Goal: Task Accomplishment & Management: Manage account settings

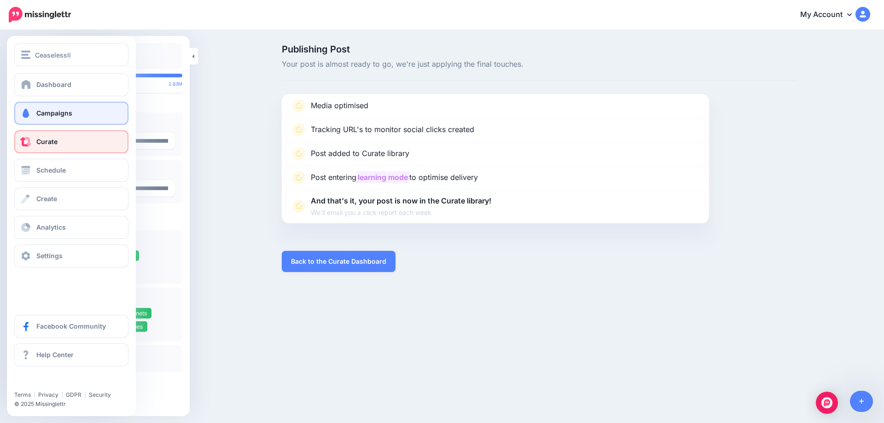
click at [28, 116] on span at bounding box center [26, 113] width 12 height 9
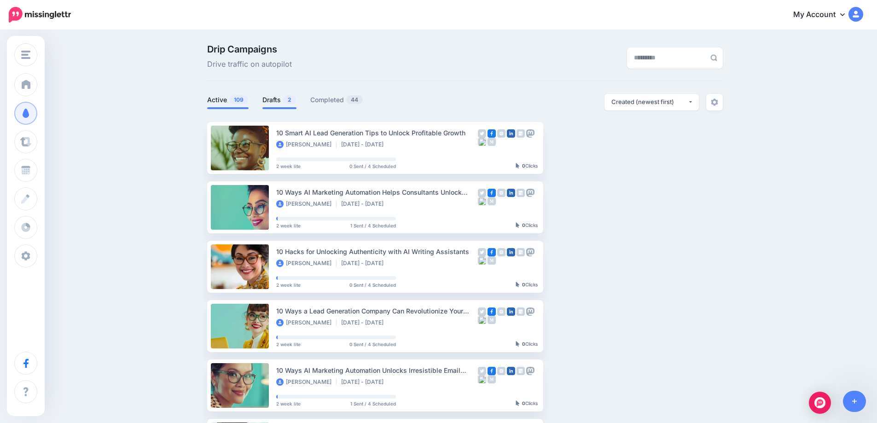
click at [265, 101] on link "Drafts 2" at bounding box center [279, 99] width 34 height 11
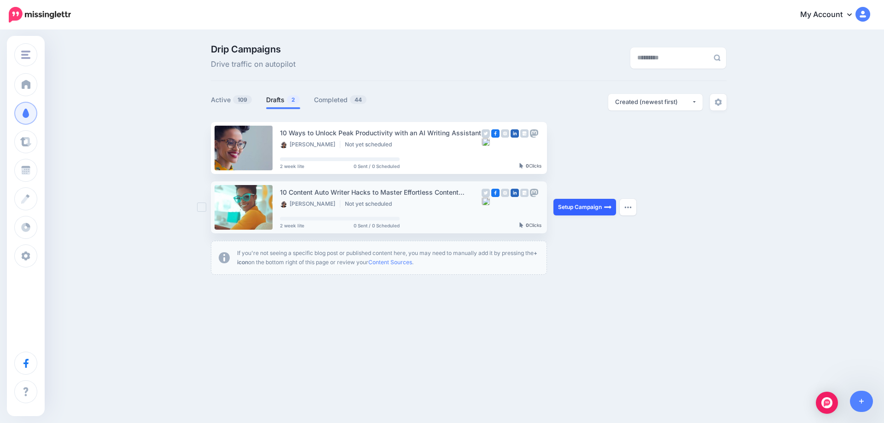
click at [575, 212] on link "Setup Campaign" at bounding box center [584, 207] width 63 height 17
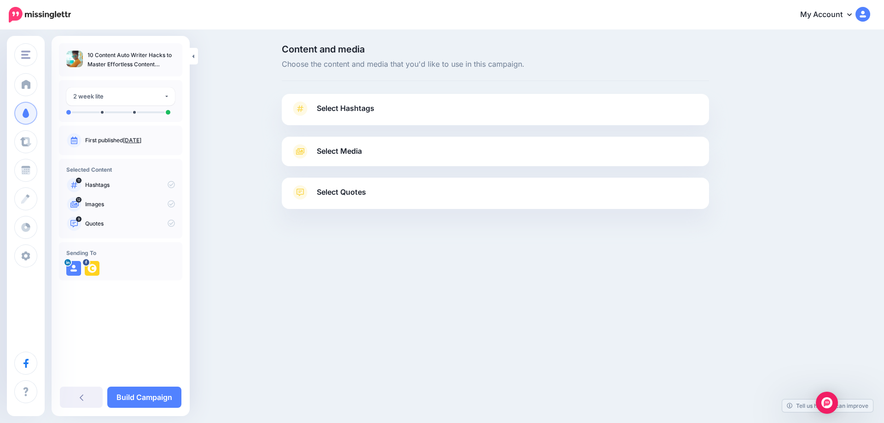
click at [141, 143] on link "Oct. 2, 2025" at bounding box center [132, 140] width 18 height 7
click at [339, 109] on span "Select Hashtags" at bounding box center [346, 108] width 58 height 12
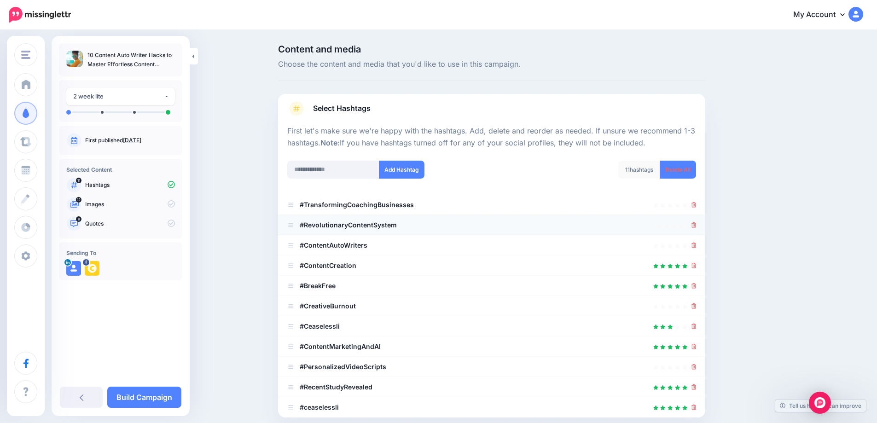
click at [693, 226] on div at bounding box center [491, 224] width 409 height 11
click at [696, 245] on icon at bounding box center [693, 246] width 5 height 6
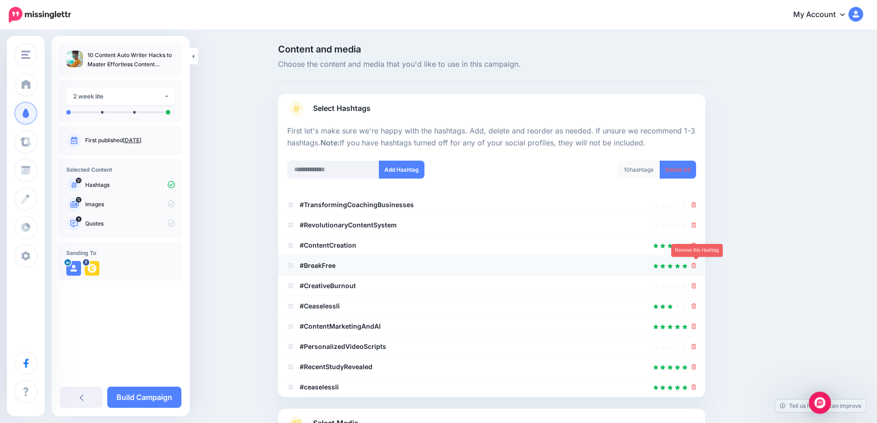
click at [695, 266] on icon at bounding box center [693, 266] width 5 height 6
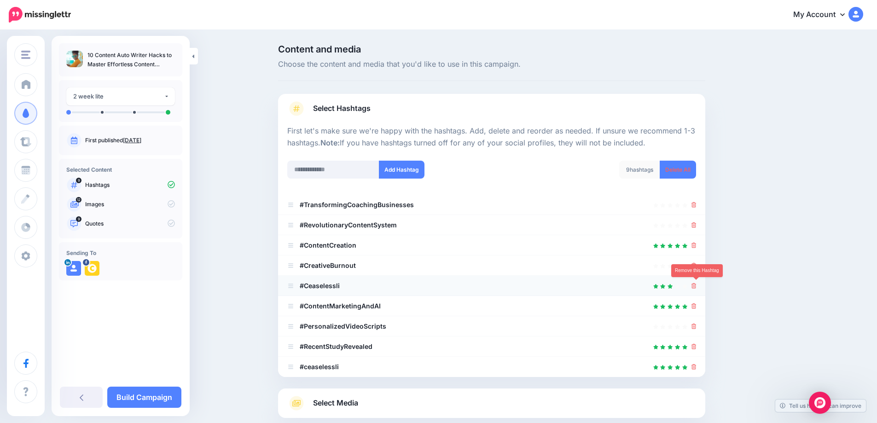
click at [696, 286] on icon at bounding box center [693, 286] width 5 height 6
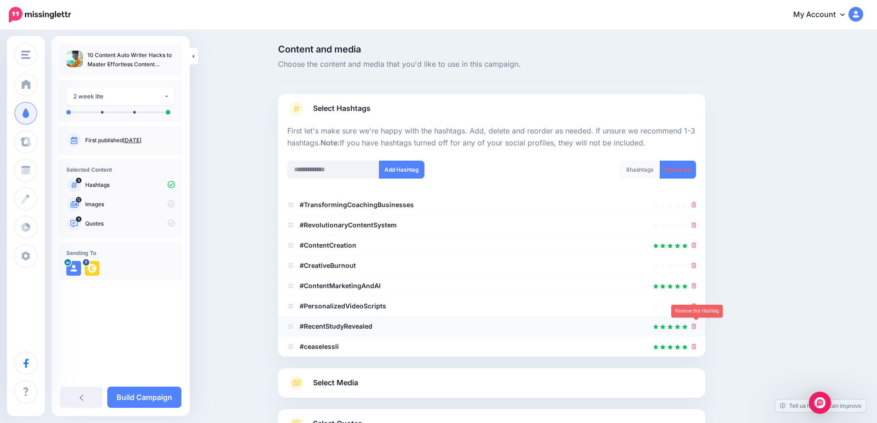
click at [696, 324] on icon at bounding box center [693, 326] width 5 height 6
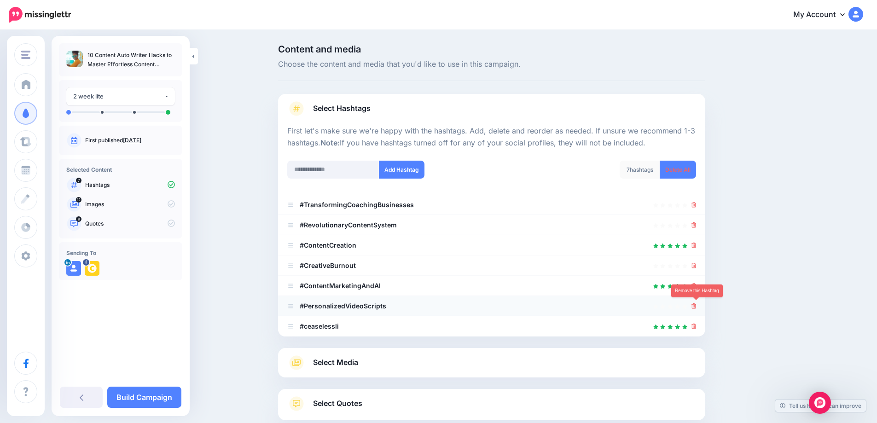
click at [696, 306] on icon at bounding box center [693, 306] width 5 height 6
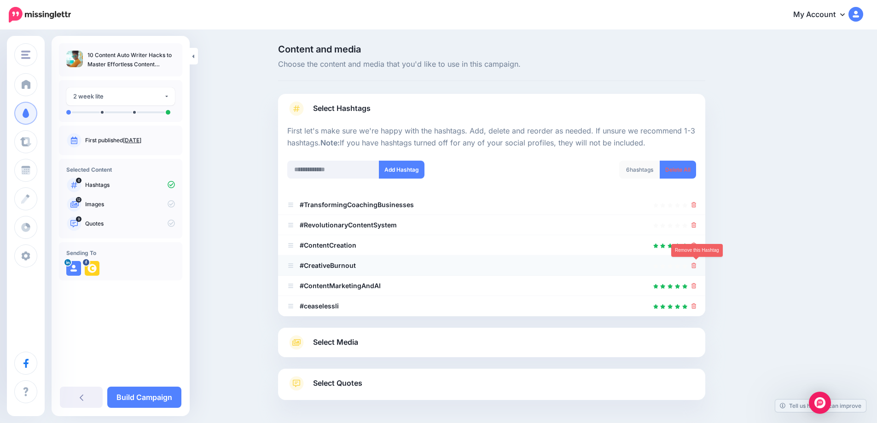
click at [696, 265] on icon at bounding box center [693, 266] width 5 height 6
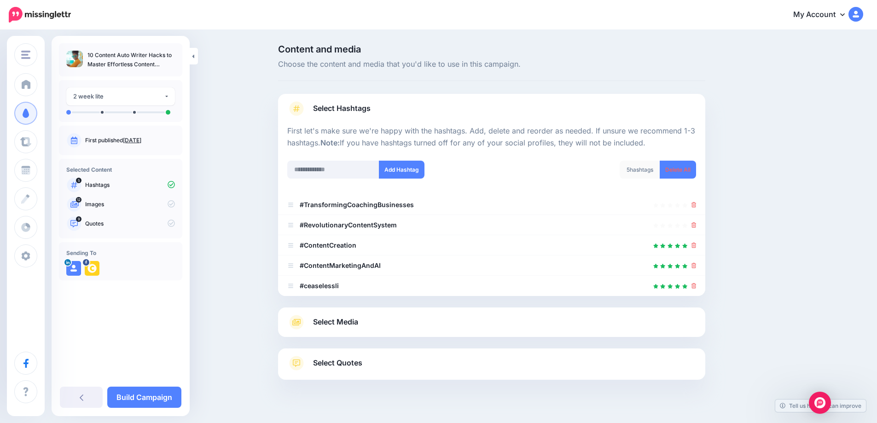
click at [355, 319] on span "Select Media" at bounding box center [335, 322] width 45 height 12
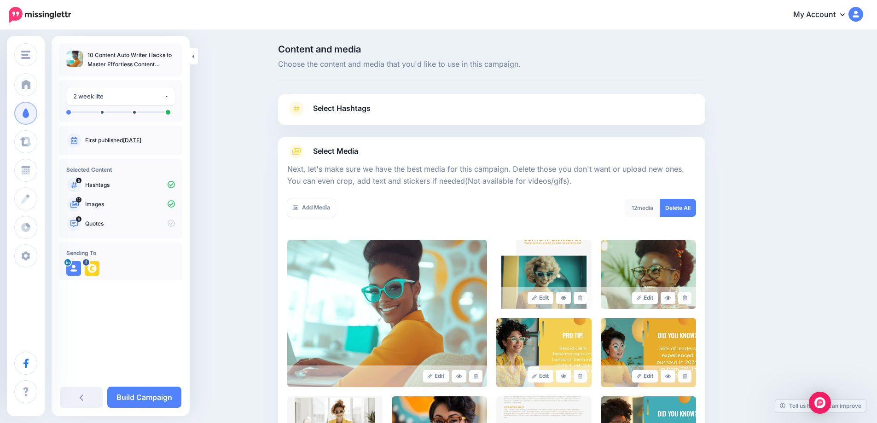
click at [355, 319] on img at bounding box center [387, 313] width 200 height 147
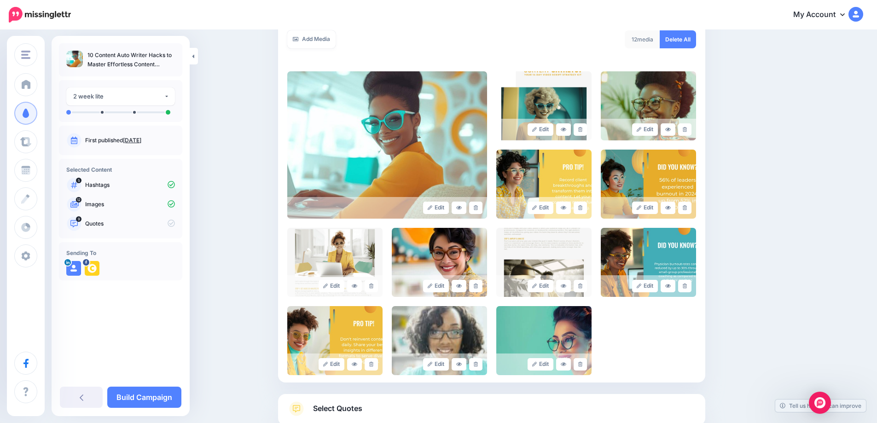
scroll to position [169, 0]
click at [578, 133] on link at bounding box center [579, 129] width 13 height 12
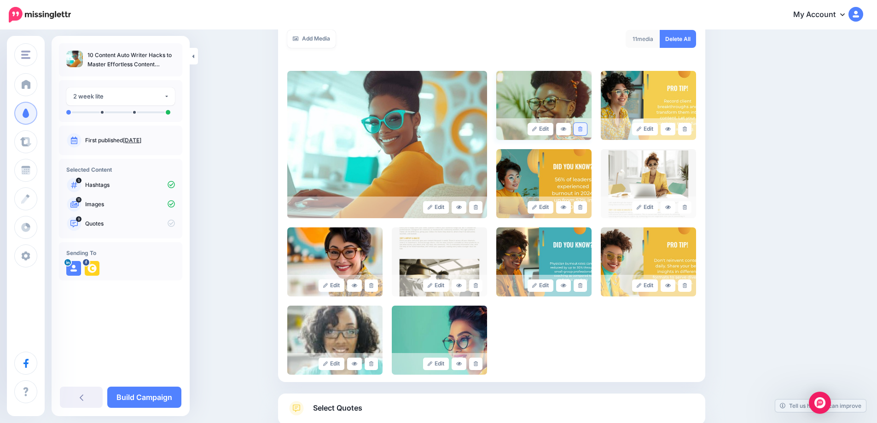
click at [587, 128] on link at bounding box center [579, 129] width 13 height 12
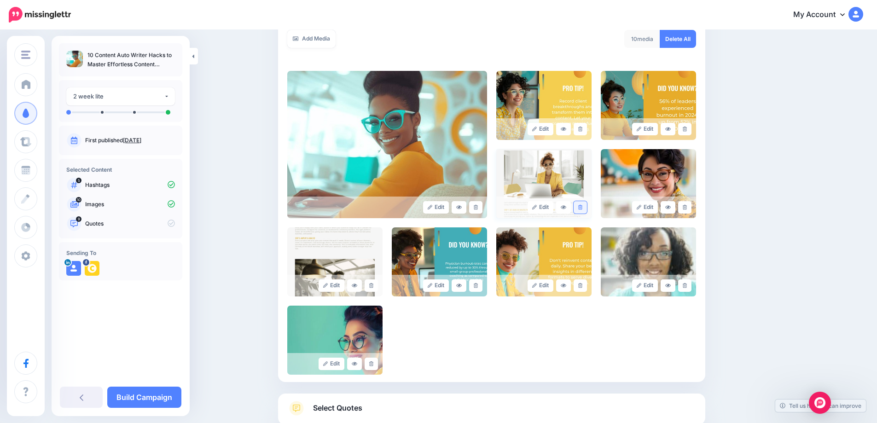
click at [584, 210] on link at bounding box center [579, 207] width 13 height 12
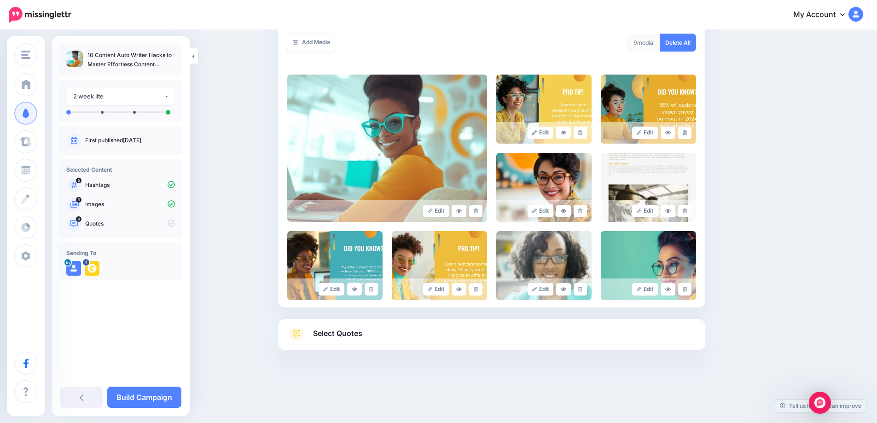
scroll to position [165, 0]
click at [582, 210] on icon at bounding box center [580, 210] width 4 height 5
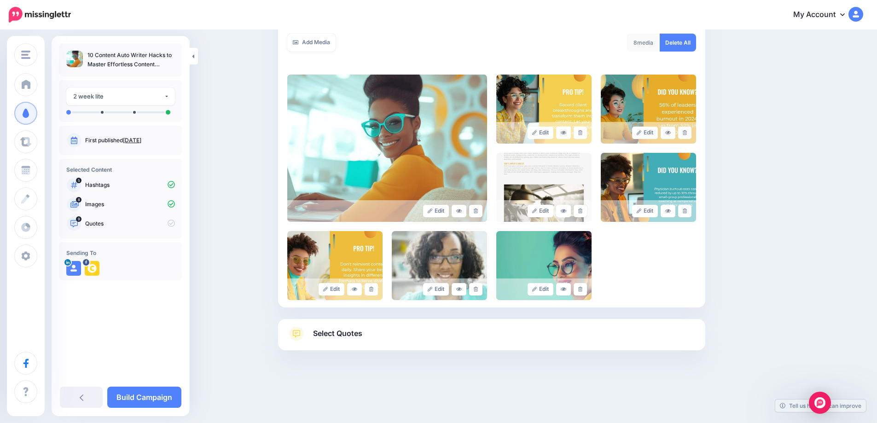
click at [582, 210] on icon at bounding box center [580, 210] width 4 height 5
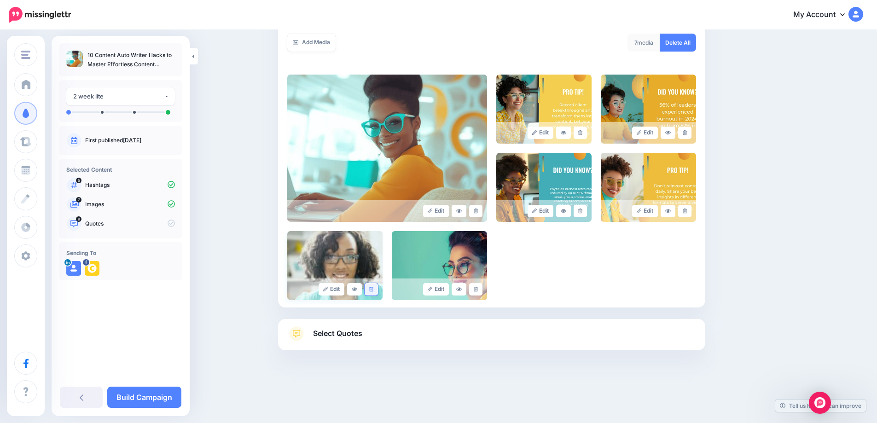
click at [375, 293] on link at bounding box center [370, 289] width 13 height 12
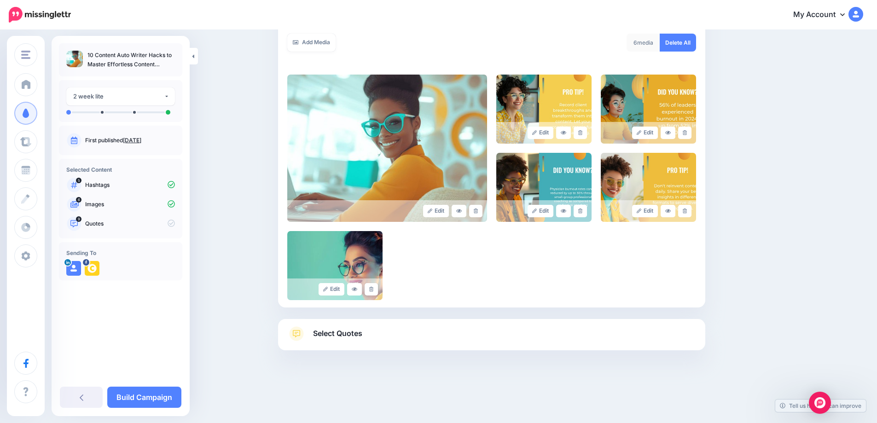
click at [375, 293] on link at bounding box center [370, 289] width 13 height 12
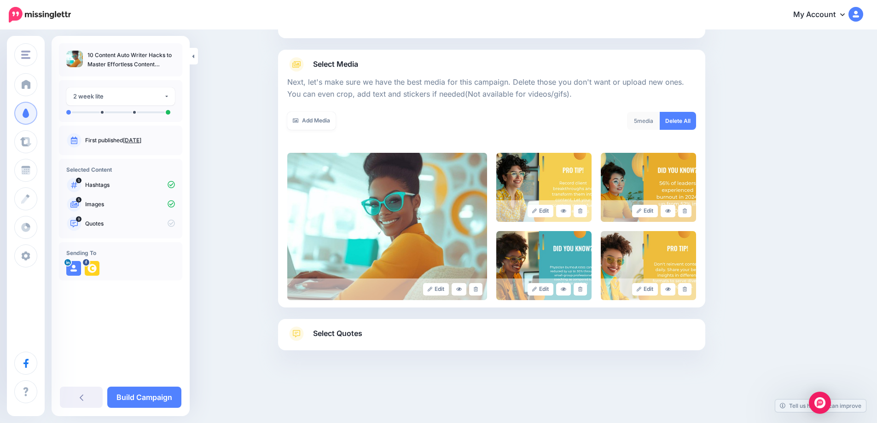
click at [342, 335] on span "Select Quotes" at bounding box center [337, 333] width 49 height 12
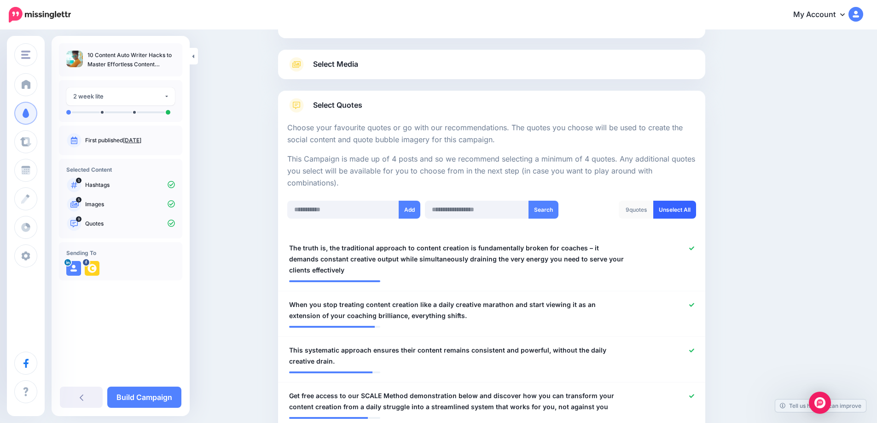
click at [676, 211] on link "Unselect All" at bounding box center [674, 210] width 43 height 18
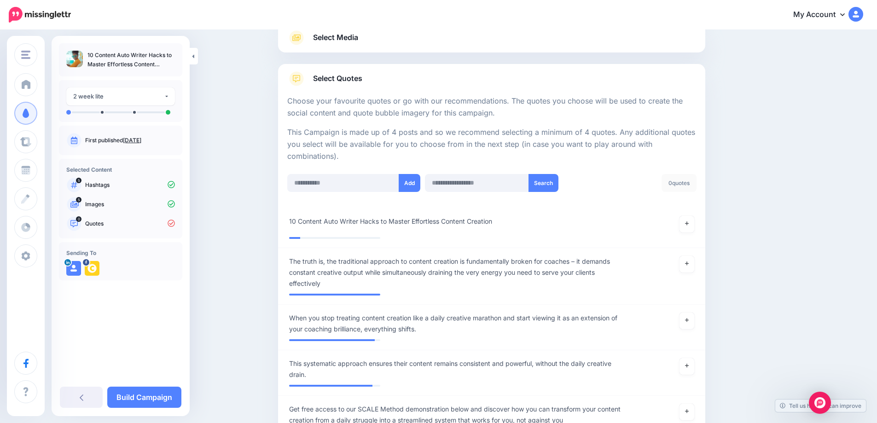
scroll to position [120, 0]
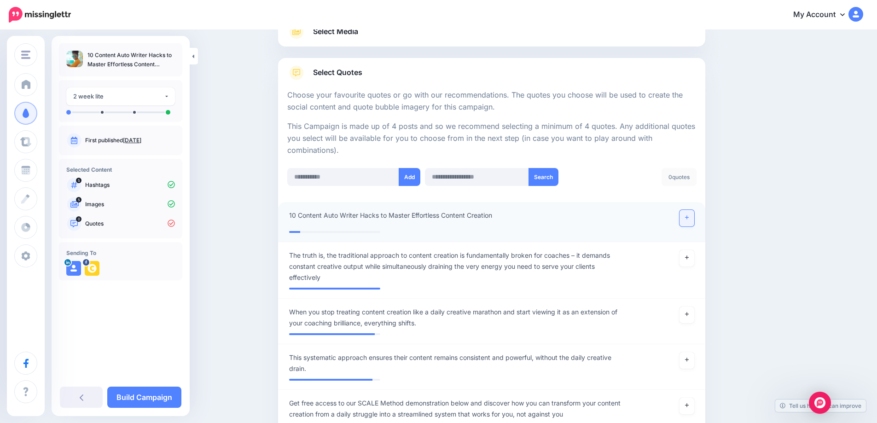
click at [688, 219] on icon at bounding box center [687, 218] width 4 height 4
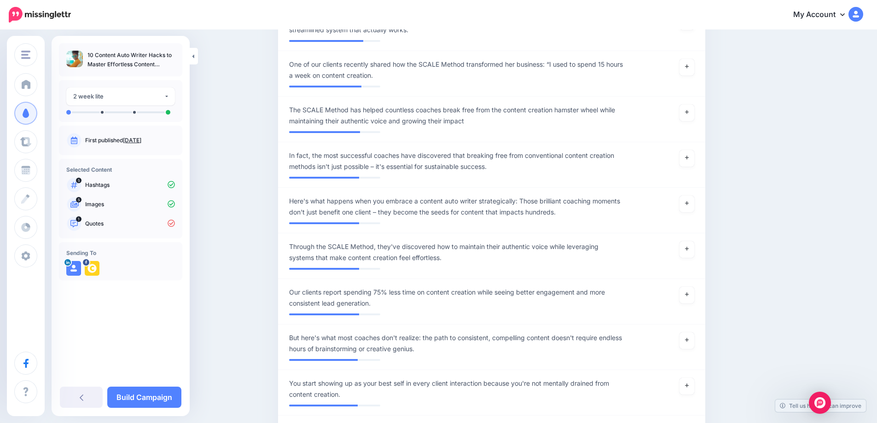
scroll to position [618, 0]
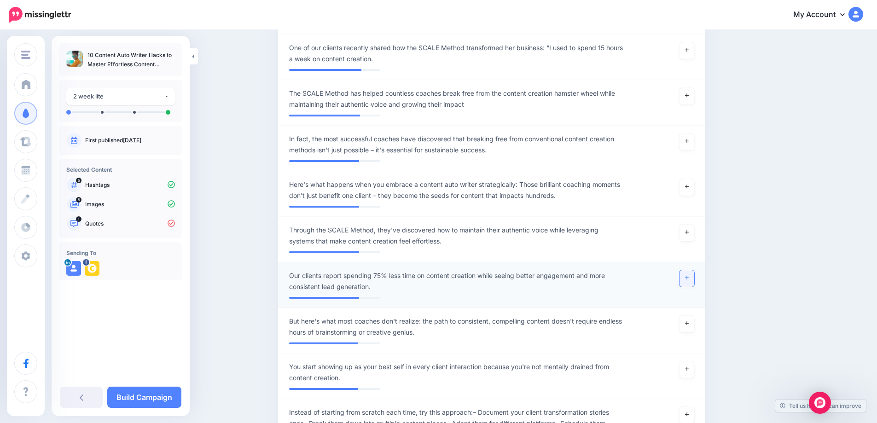
click at [688, 280] on icon at bounding box center [687, 277] width 4 height 5
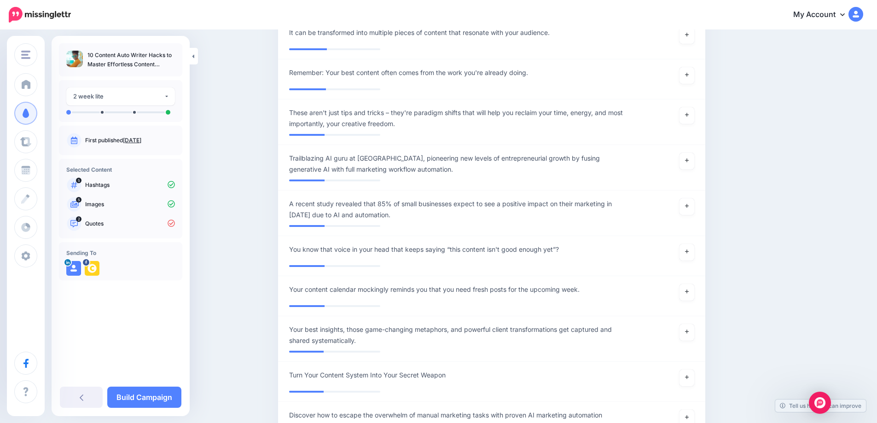
scroll to position [2823, 0]
click at [688, 208] on icon at bounding box center [687, 205] width 4 height 5
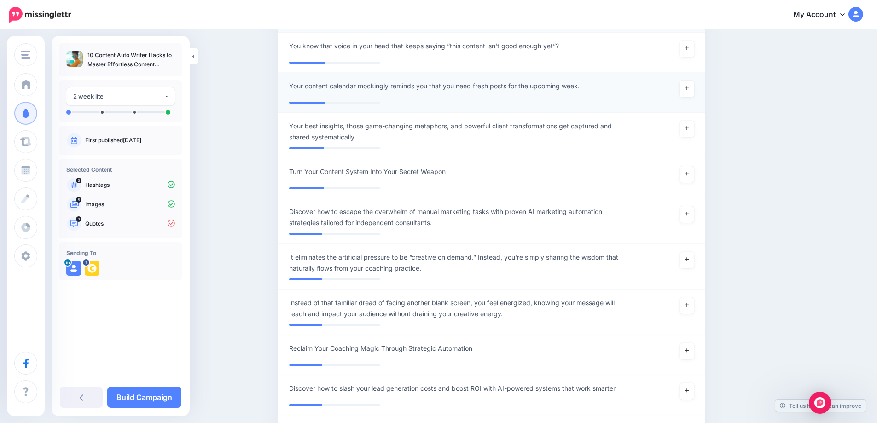
scroll to position [3026, 0]
click at [693, 222] on link at bounding box center [686, 214] width 15 height 17
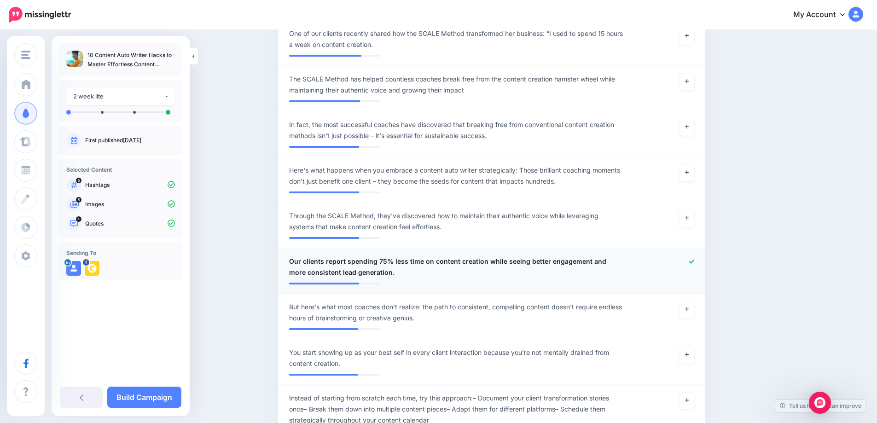
scroll to position [630, 0]
click at [688, 131] on icon at bounding box center [687, 128] width 4 height 5
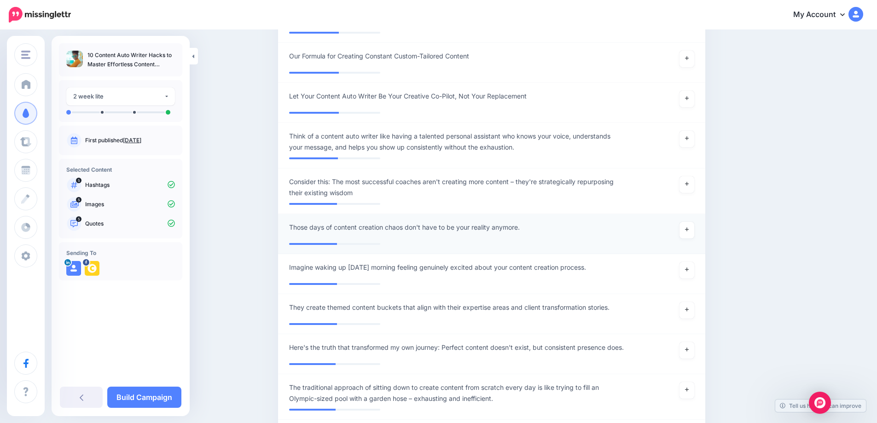
scroll to position [1796, 0]
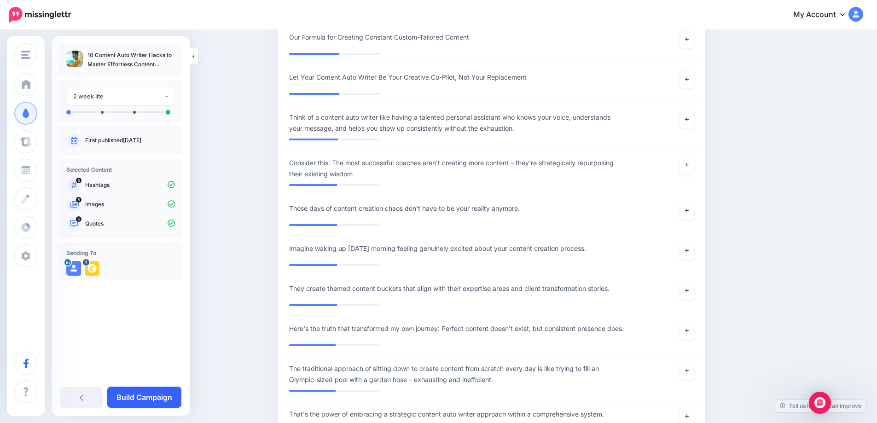
click at [166, 400] on link "Build Campaign" at bounding box center [144, 397] width 74 height 21
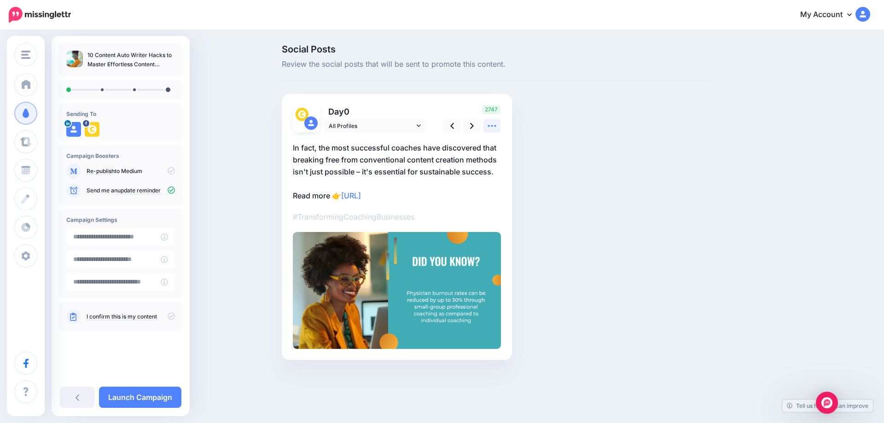
click at [491, 127] on icon at bounding box center [492, 126] width 10 height 10
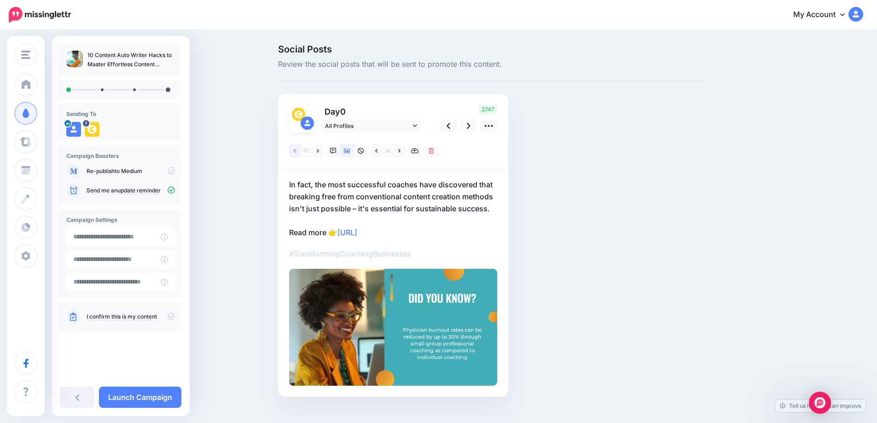
click at [300, 150] on link at bounding box center [295, 150] width 12 height 13
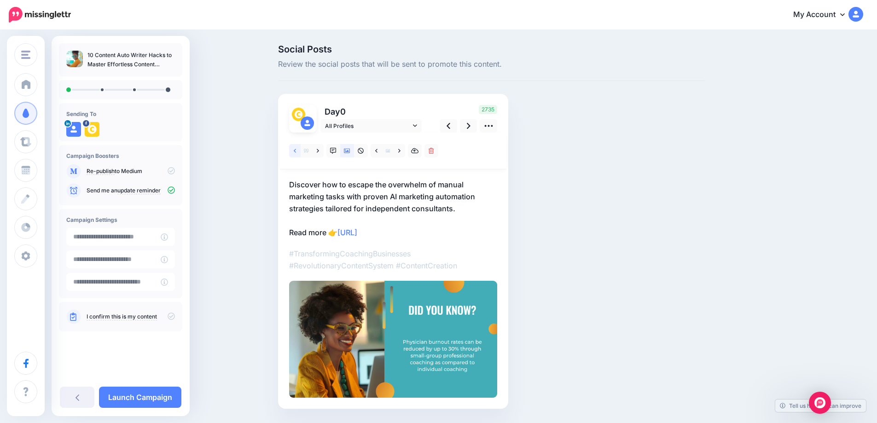
click at [296, 151] on icon at bounding box center [295, 151] width 2 height 4
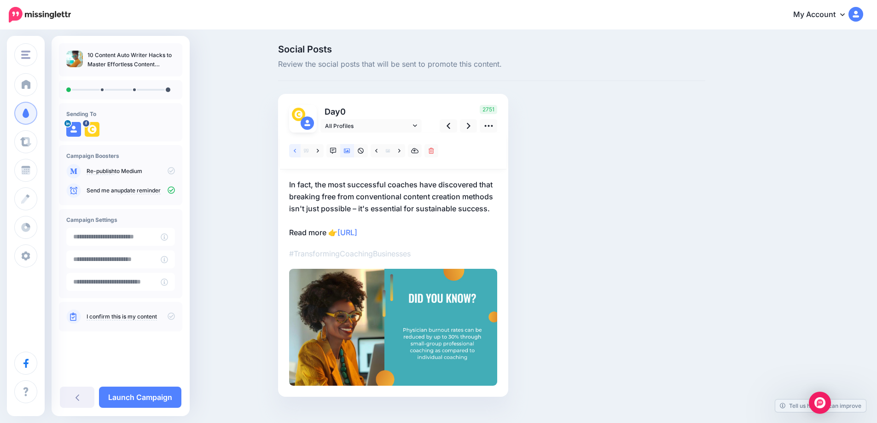
click at [296, 152] on link at bounding box center [295, 150] width 12 height 13
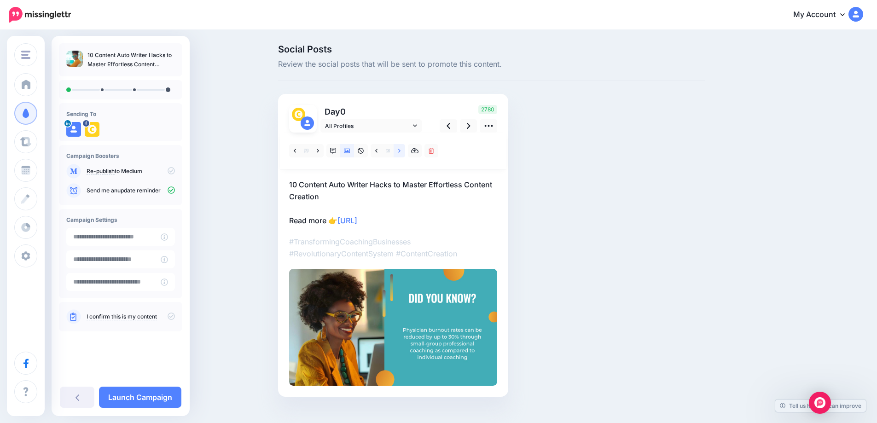
click at [405, 151] on link at bounding box center [399, 150] width 12 height 13
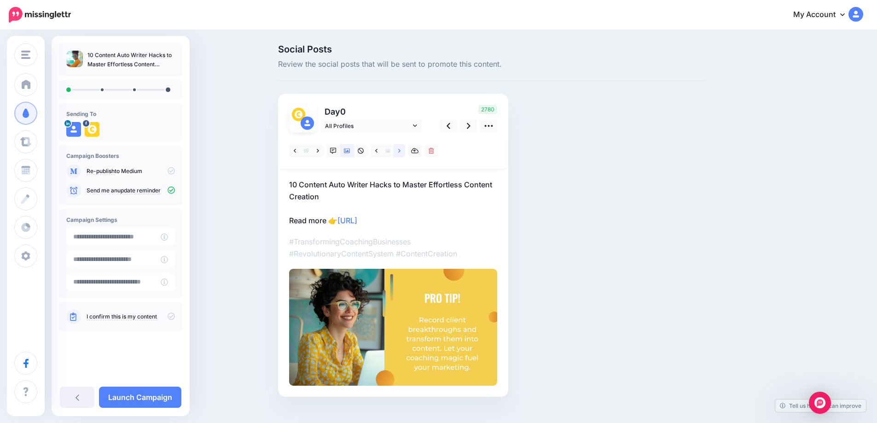
click at [405, 151] on link at bounding box center [399, 150] width 12 height 13
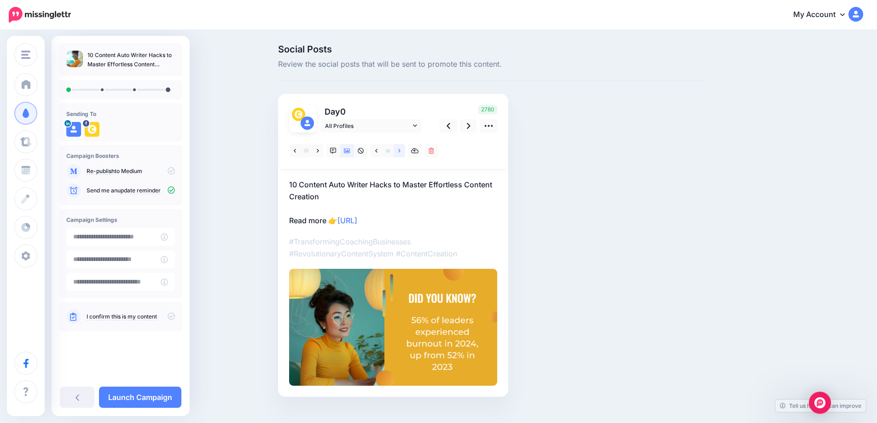
click at [405, 151] on link at bounding box center [399, 150] width 12 height 13
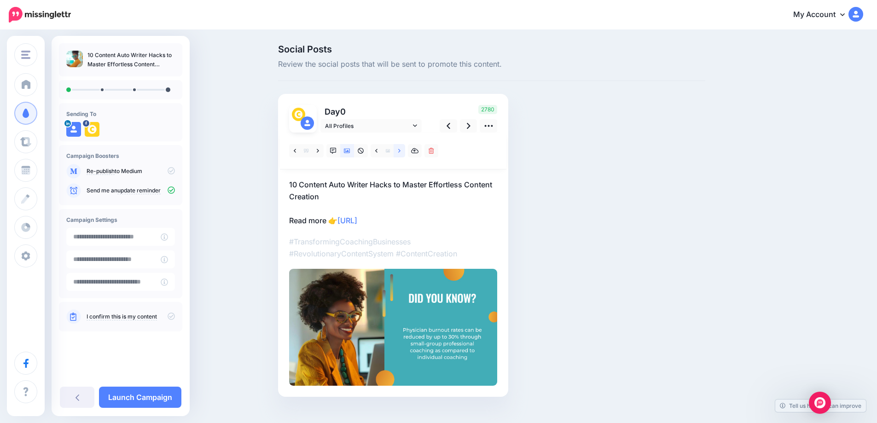
click at [405, 151] on link at bounding box center [399, 150] width 12 height 13
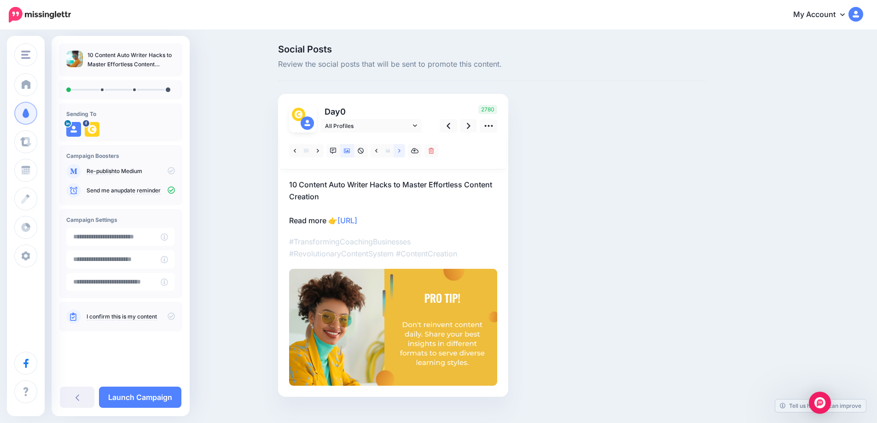
click at [405, 151] on link at bounding box center [399, 150] width 12 height 13
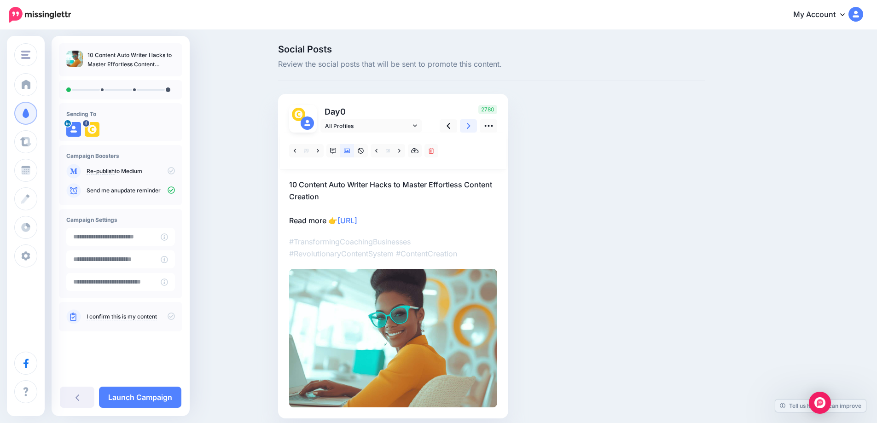
click at [470, 126] on icon at bounding box center [469, 126] width 4 height 10
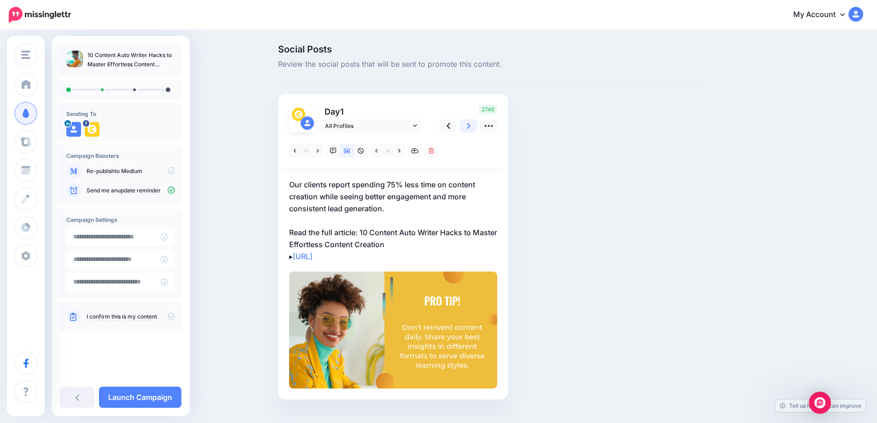
click at [470, 129] on icon at bounding box center [469, 126] width 4 height 10
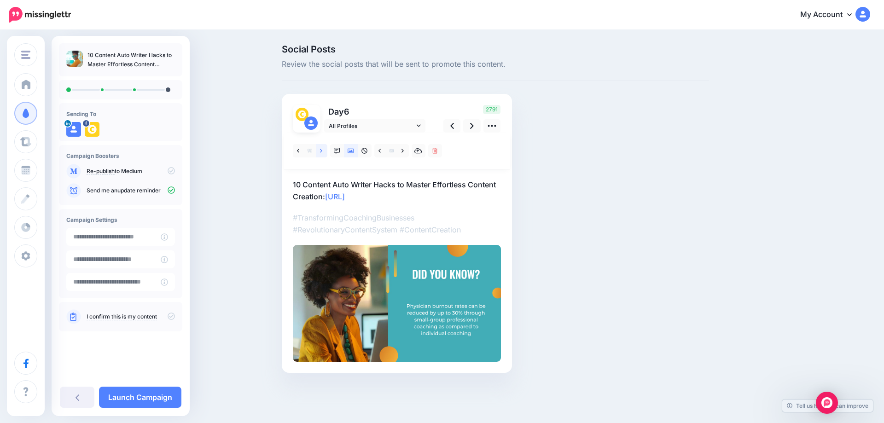
click at [318, 146] on link at bounding box center [322, 150] width 12 height 13
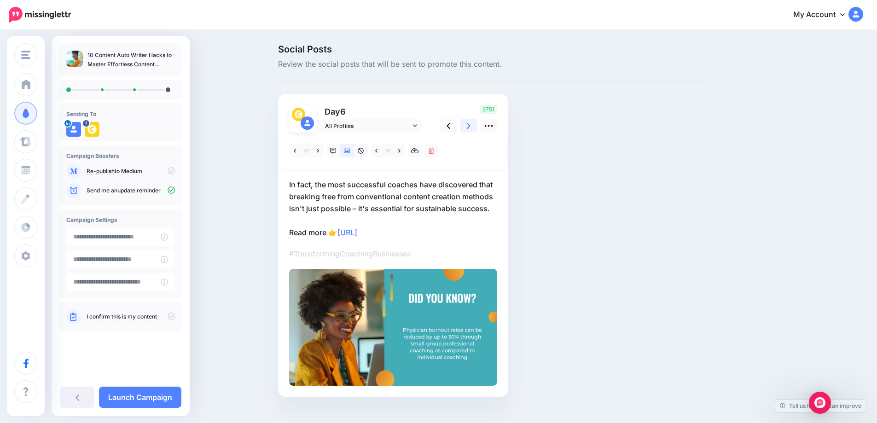
click at [470, 127] on icon at bounding box center [469, 126] width 4 height 10
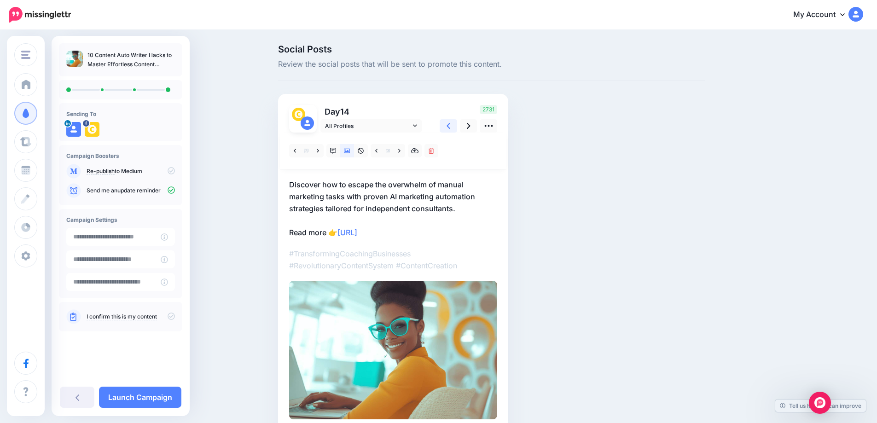
click at [450, 124] on icon at bounding box center [448, 126] width 4 height 10
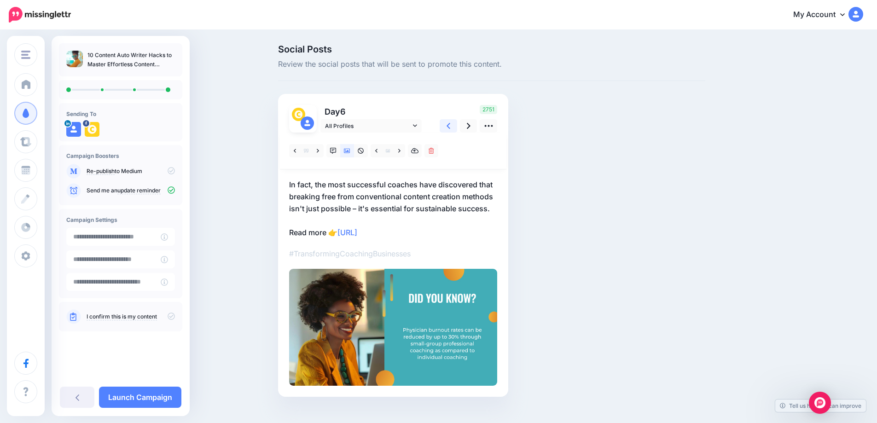
click at [450, 124] on icon at bounding box center [448, 126] width 4 height 10
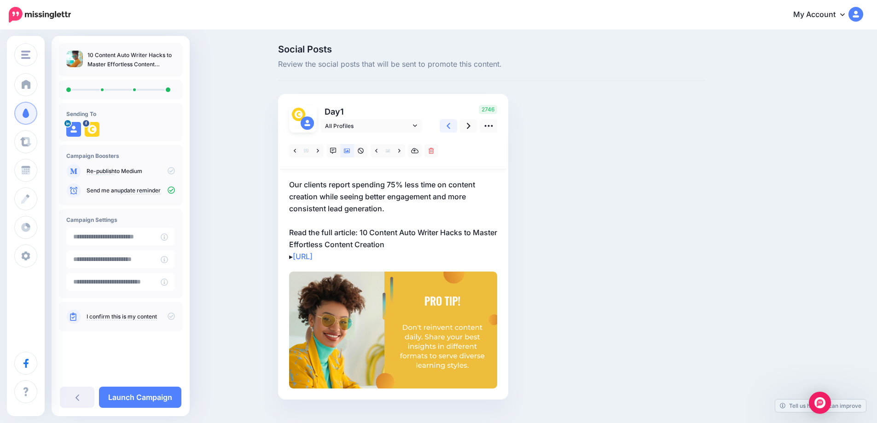
click at [450, 124] on icon at bounding box center [448, 126] width 4 height 10
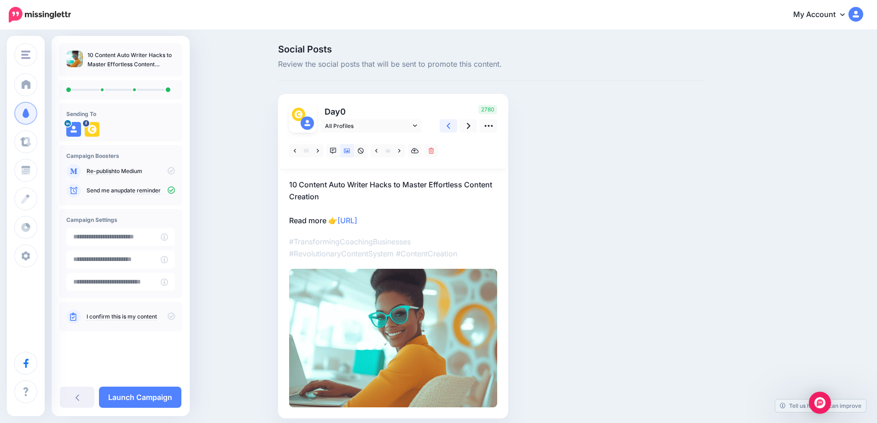
click at [450, 124] on icon at bounding box center [448, 126] width 4 height 10
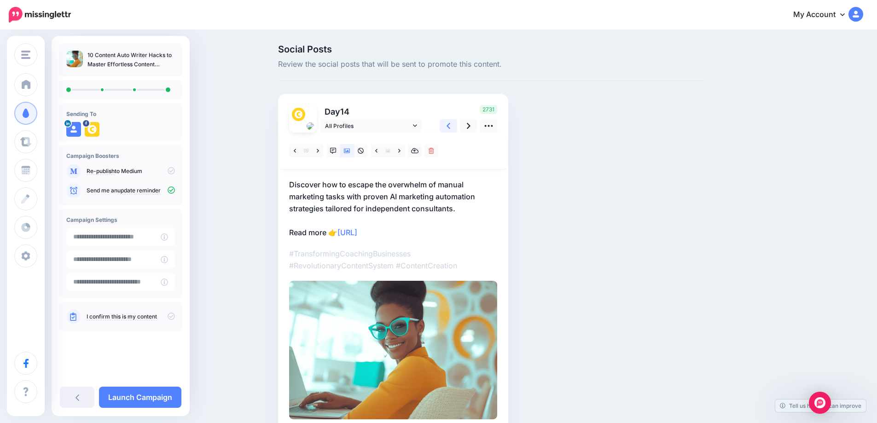
click at [450, 124] on icon at bounding box center [448, 126] width 4 height 10
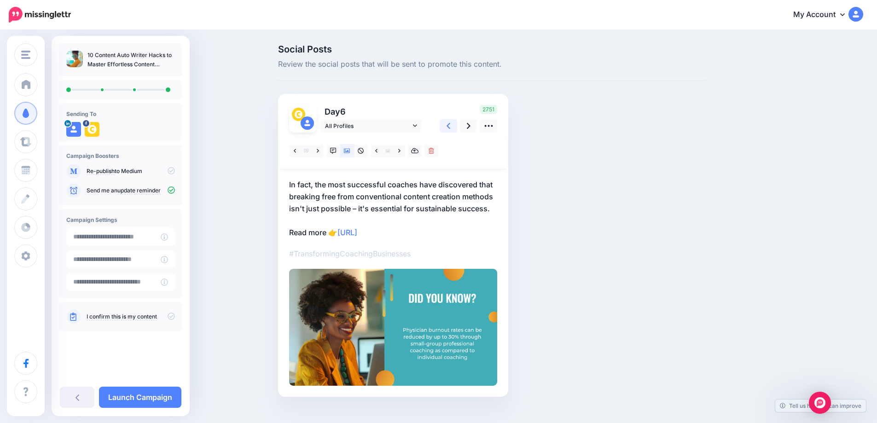
click at [450, 124] on icon at bounding box center [448, 126] width 4 height 10
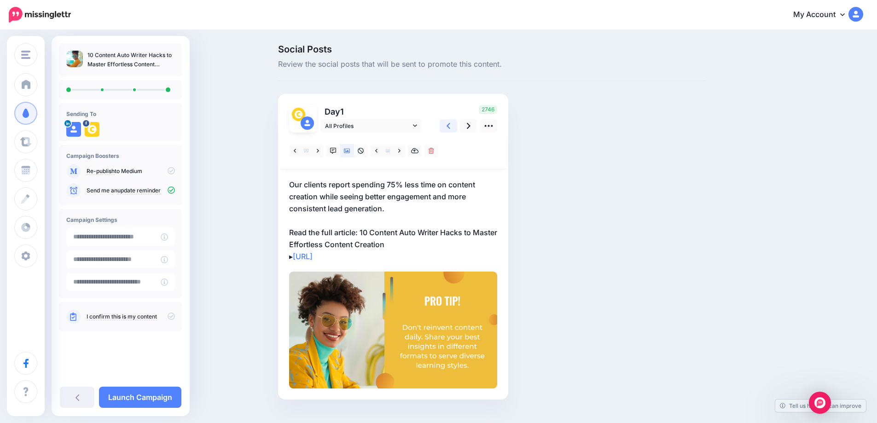
click at [450, 124] on icon at bounding box center [448, 126] width 4 height 10
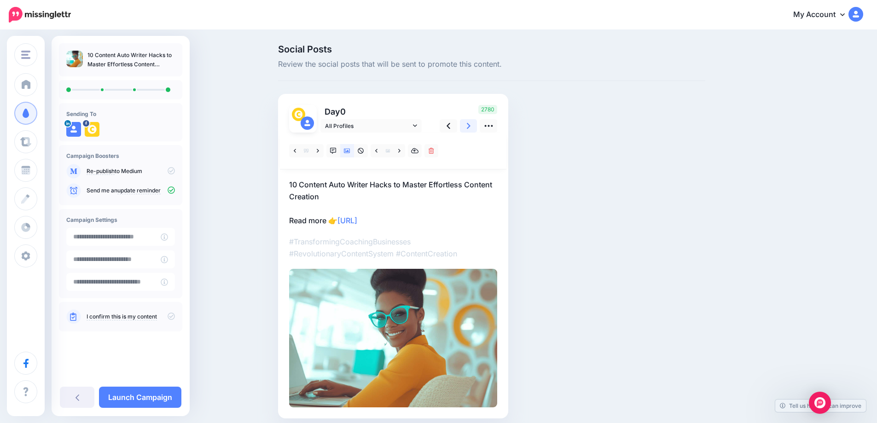
click at [470, 123] on icon at bounding box center [469, 126] width 4 height 10
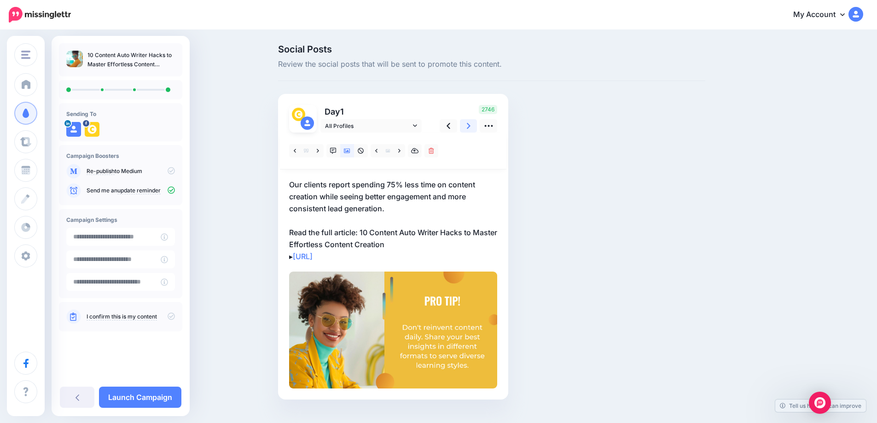
click at [470, 123] on icon at bounding box center [469, 126] width 4 height 10
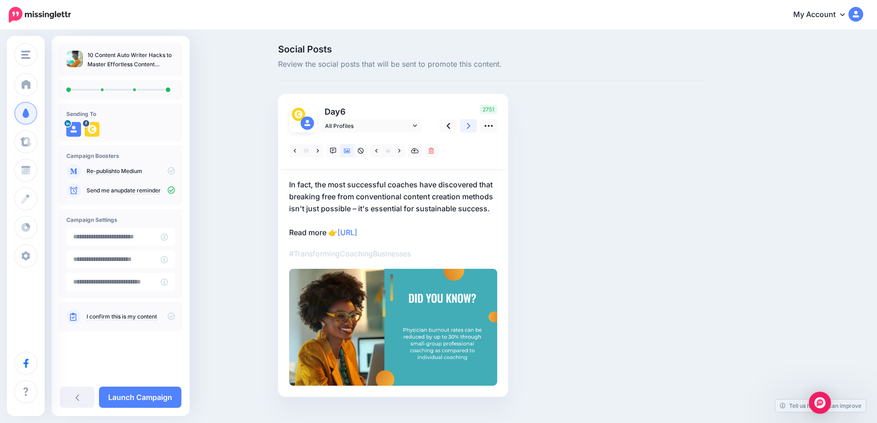
click at [470, 123] on icon at bounding box center [469, 126] width 4 height 10
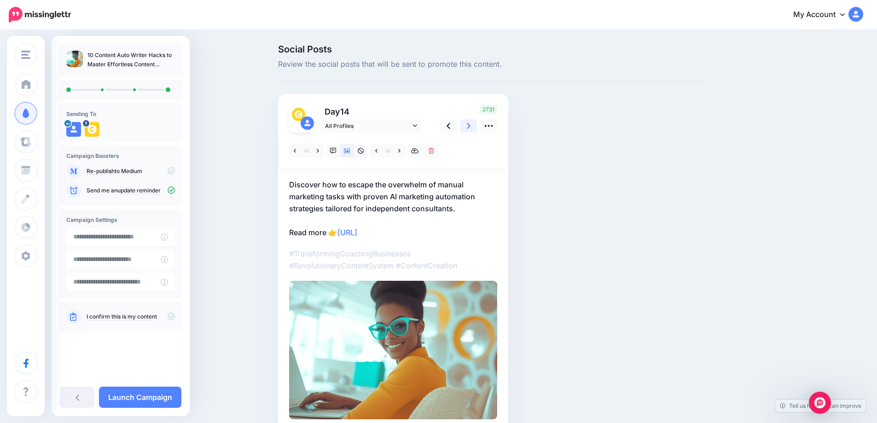
click at [470, 123] on icon at bounding box center [469, 126] width 4 height 10
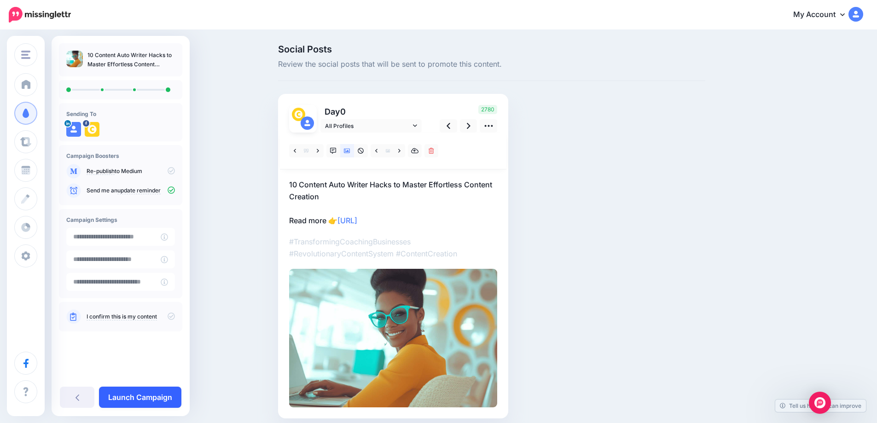
click at [136, 397] on link "Launch Campaign" at bounding box center [140, 397] width 82 height 21
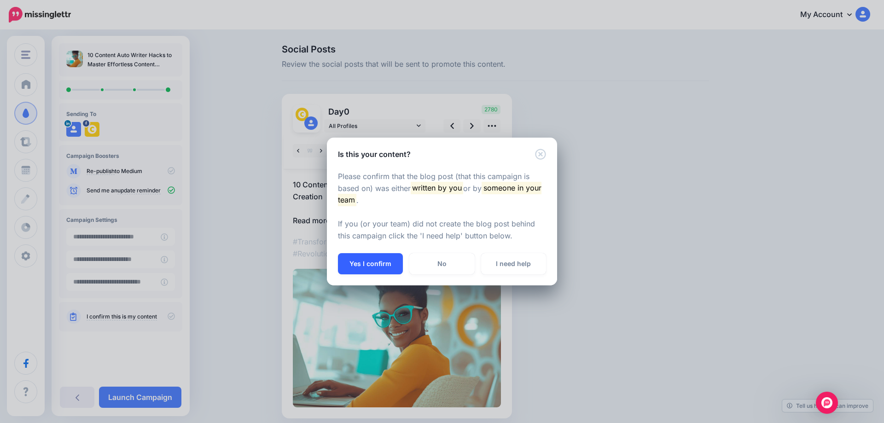
click at [354, 262] on button "Yes I confirm" at bounding box center [370, 263] width 65 height 21
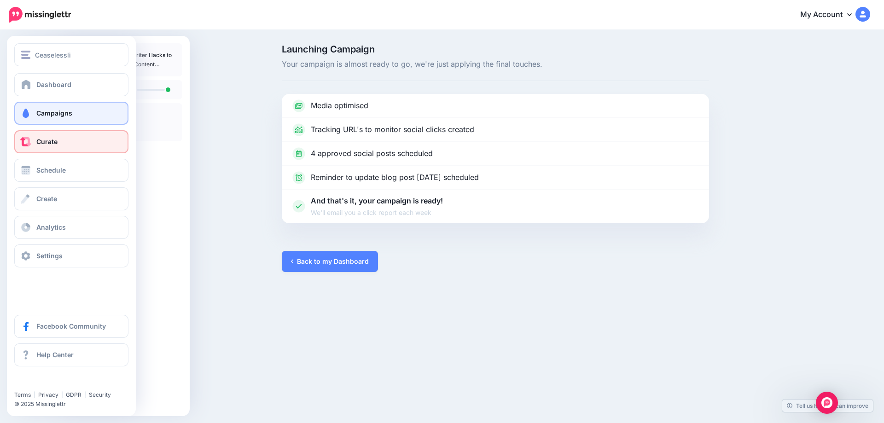
click at [34, 144] on link "Curate" at bounding box center [71, 141] width 114 height 23
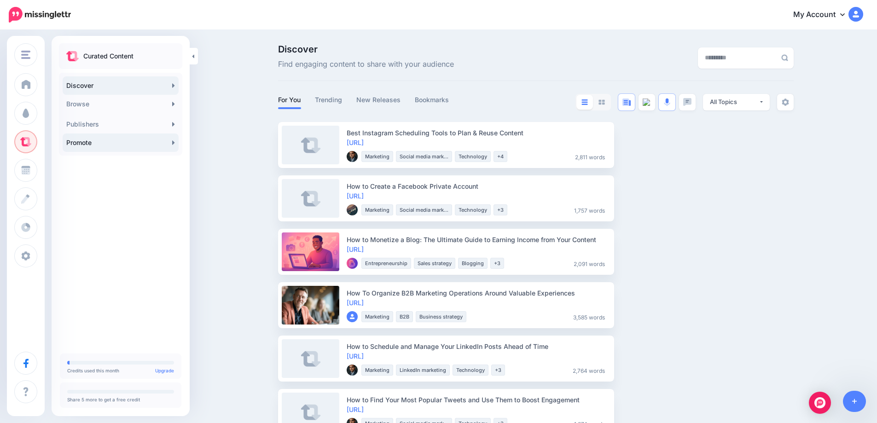
click at [175, 144] on link "Promote" at bounding box center [121, 142] width 116 height 18
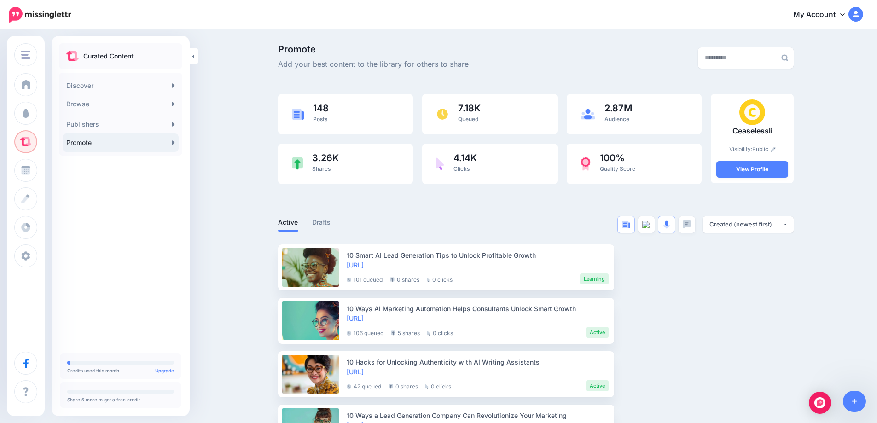
click at [175, 144] on link "Promote" at bounding box center [121, 142] width 116 height 18
click at [854, 403] on icon at bounding box center [854, 401] width 5 height 5
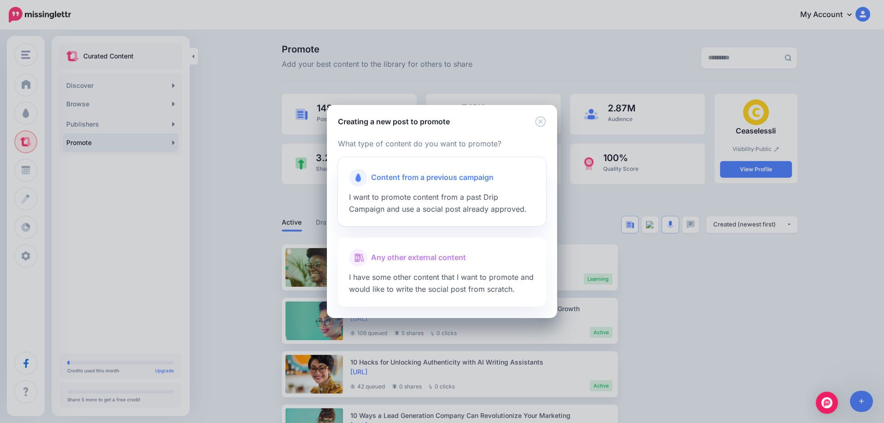
click at [423, 201] on span "I want to promote content from a past Drip Campaign and use a social post alrea…" at bounding box center [438, 202] width 178 height 21
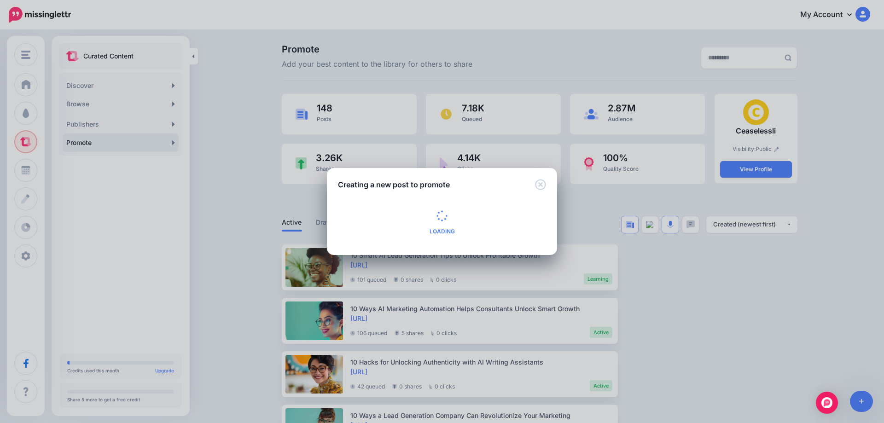
click at [423, 201] on span "Loading" at bounding box center [442, 222] width 208 height 42
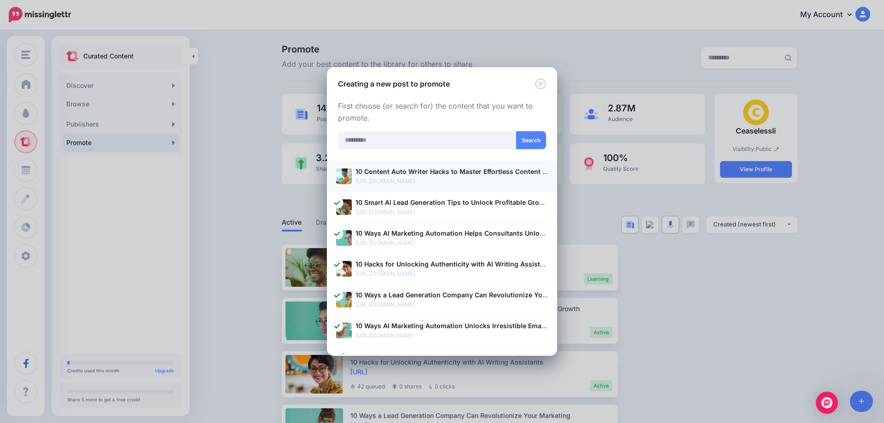
click at [421, 179] on p "https://ceaselessli.com/blog/10-content-auto-writer-hacks-to-master-effortless-…" at bounding box center [451, 181] width 192 height 9
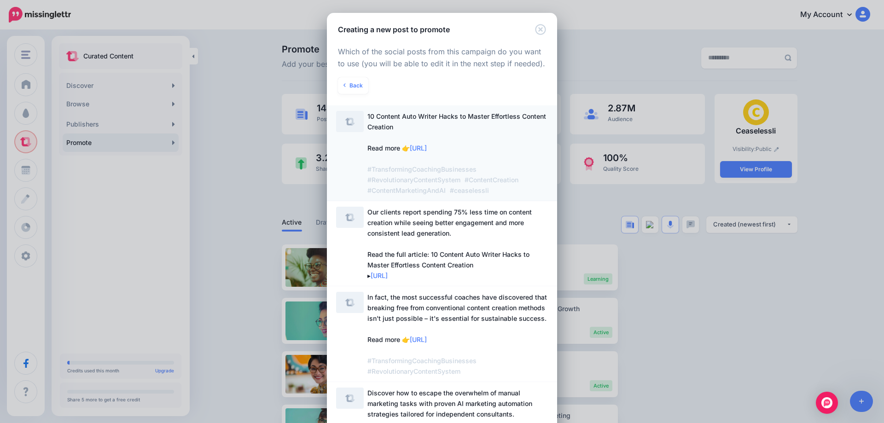
click at [386, 143] on span "10 Content Auto Writer Hacks to Master Effortless Content Creation Read more 👉 …" at bounding box center [457, 153] width 180 height 85
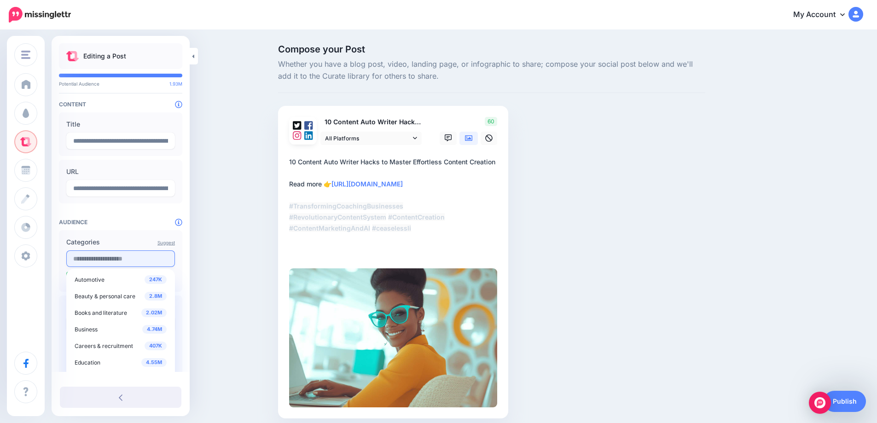
click at [95, 257] on input "text" at bounding box center [120, 258] width 109 height 17
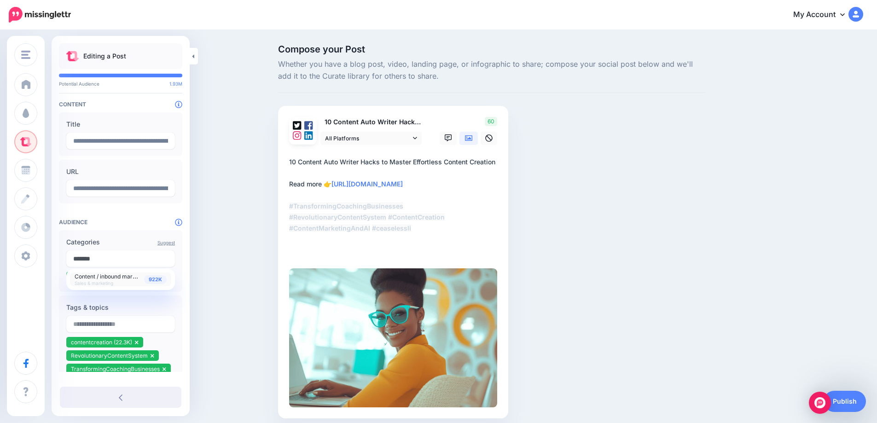
type input "*******"
click at [103, 278] on span "Content / inbound marketing" at bounding box center [112, 276] width 74 height 8
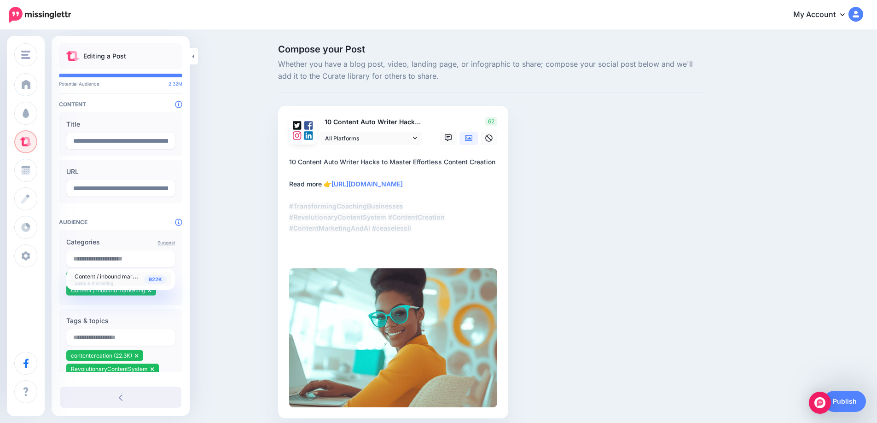
click at [210, 267] on div "Compose your Post Whether you have a blog post, video, landing page, or infogra…" at bounding box center [438, 245] width 877 height 429
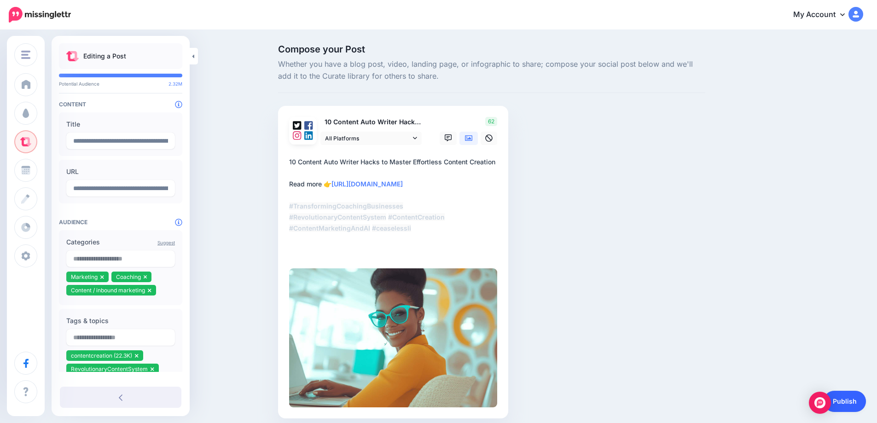
click at [837, 399] on link "Publish" at bounding box center [844, 401] width 42 height 21
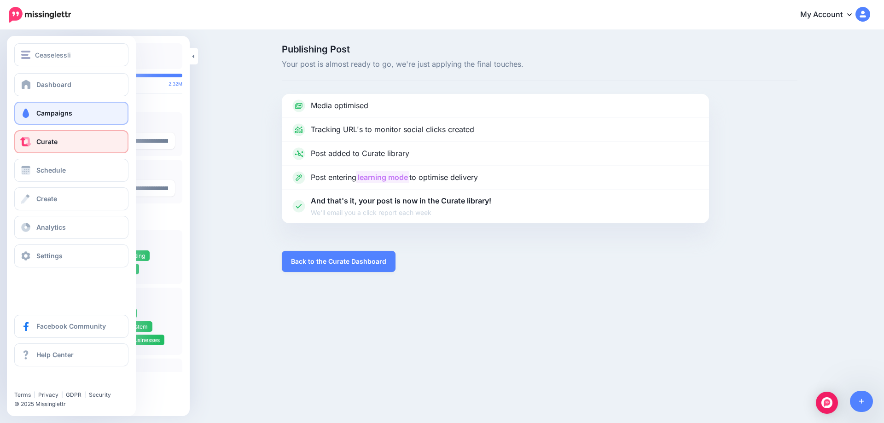
click at [31, 111] on span at bounding box center [26, 113] width 12 height 9
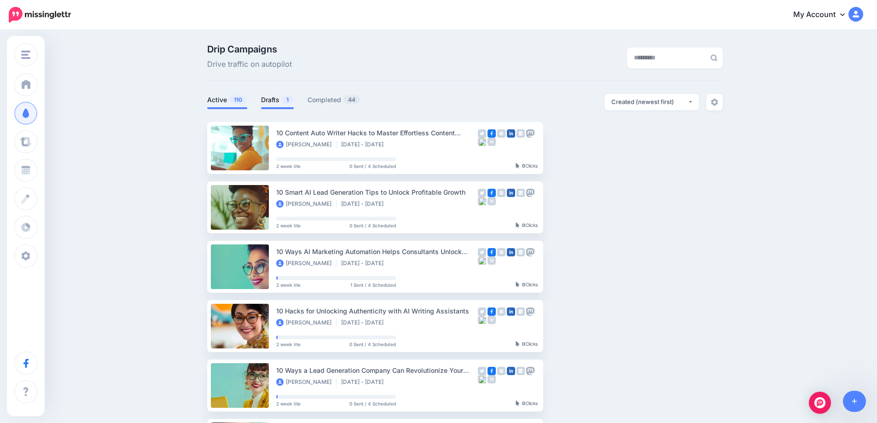
click at [269, 100] on link "Drafts 1" at bounding box center [277, 99] width 33 height 11
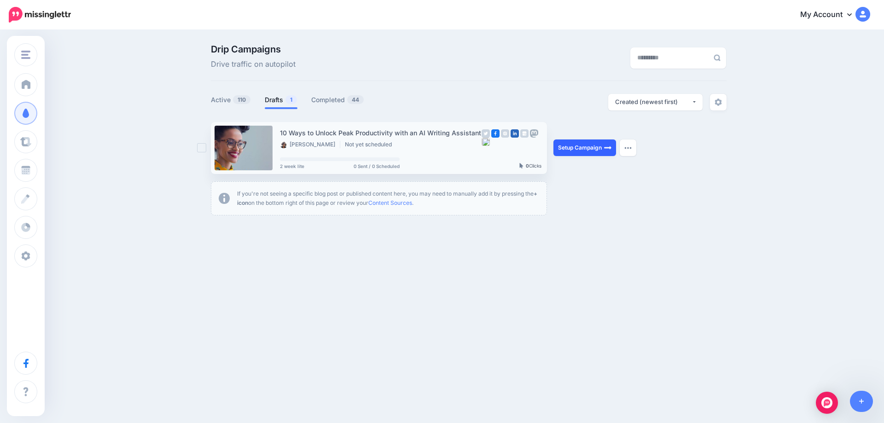
click at [575, 149] on link "Setup Campaign" at bounding box center [584, 147] width 63 height 17
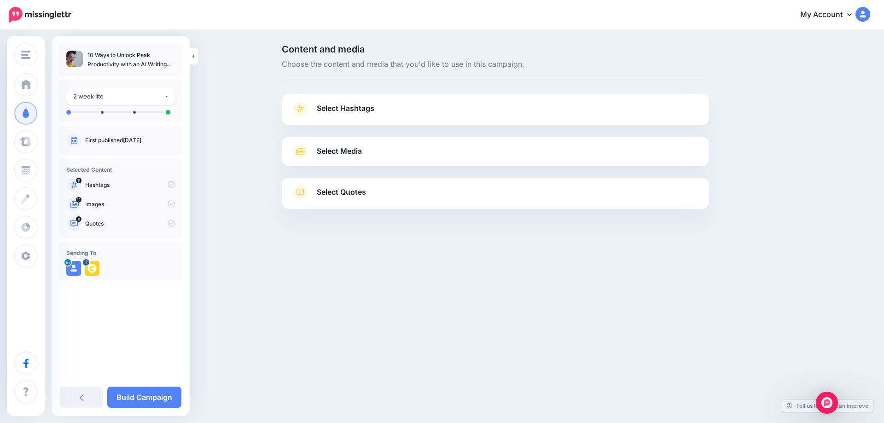
click at [138, 140] on link "Oct. 3, 2025" at bounding box center [132, 140] width 18 height 7
click at [348, 107] on span "Select Hashtags" at bounding box center [346, 108] width 58 height 12
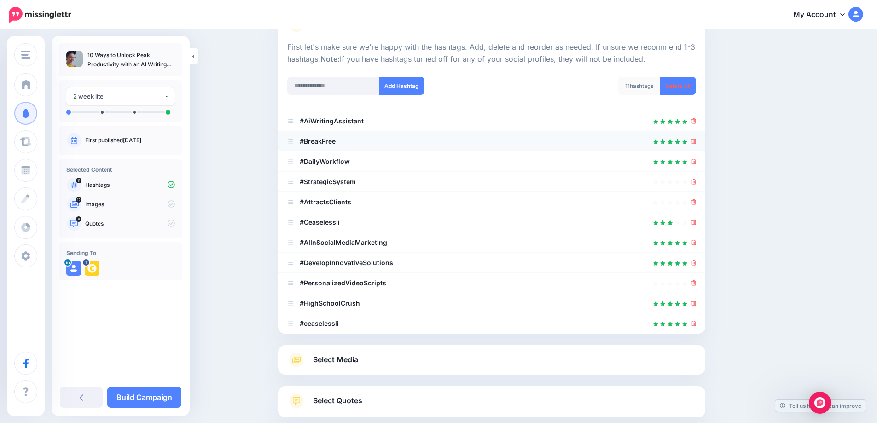
scroll to position [84, 0]
click at [696, 223] on icon at bounding box center [693, 222] width 5 height 6
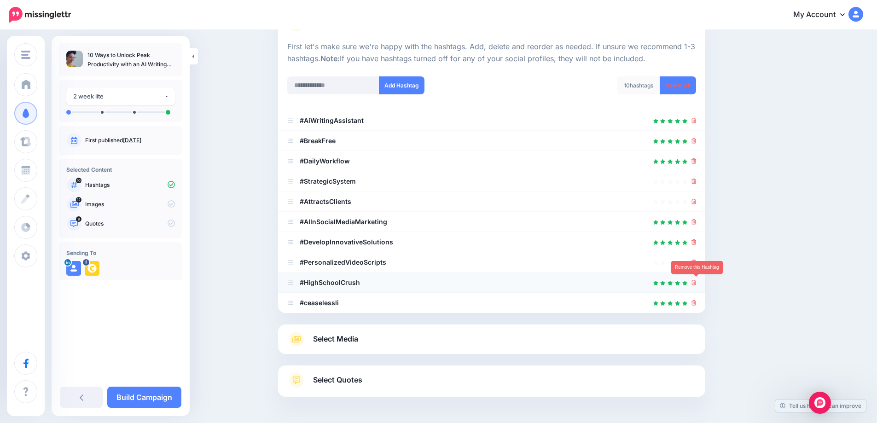
click at [696, 284] on icon at bounding box center [693, 283] width 5 height 6
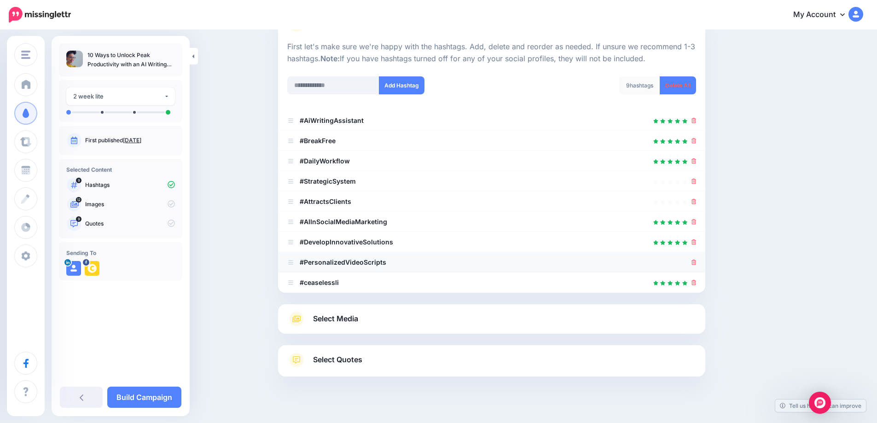
click at [700, 264] on li "#PersonalizedVideoScripts" at bounding box center [491, 262] width 427 height 20
click at [695, 164] on icon at bounding box center [693, 161] width 5 height 6
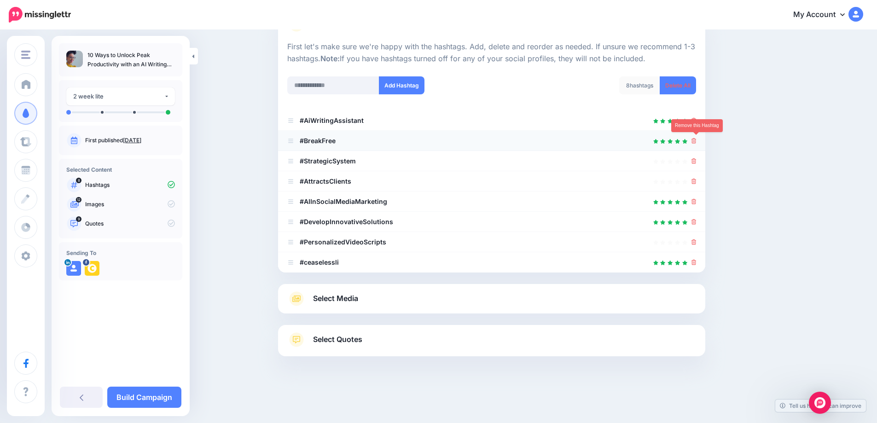
click at [696, 141] on icon at bounding box center [693, 141] width 5 height 6
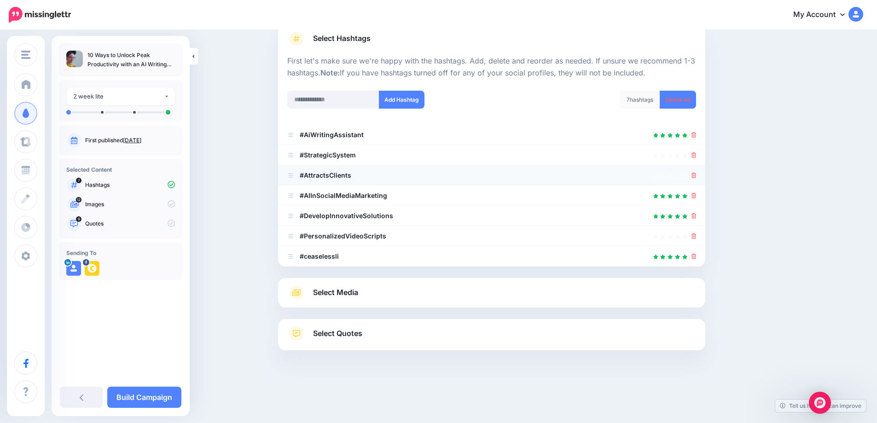
click at [687, 178] on icon at bounding box center [685, 175] width 6 height 5
click at [694, 238] on icon at bounding box center [693, 236] width 5 height 6
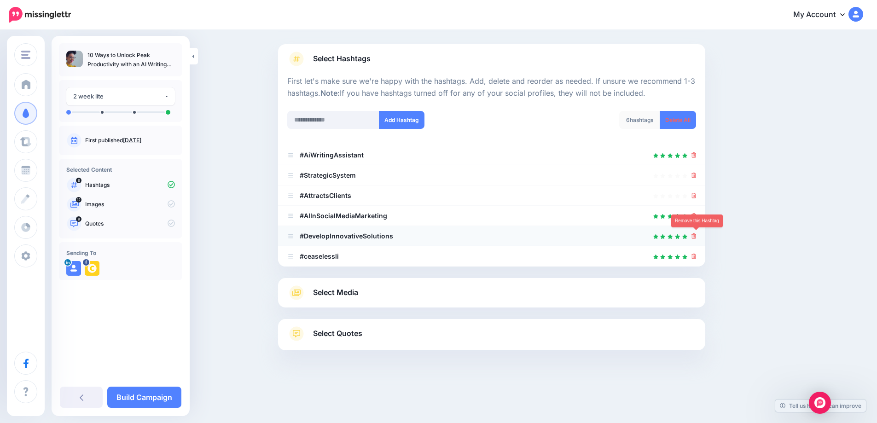
click at [695, 236] on icon at bounding box center [693, 236] width 5 height 6
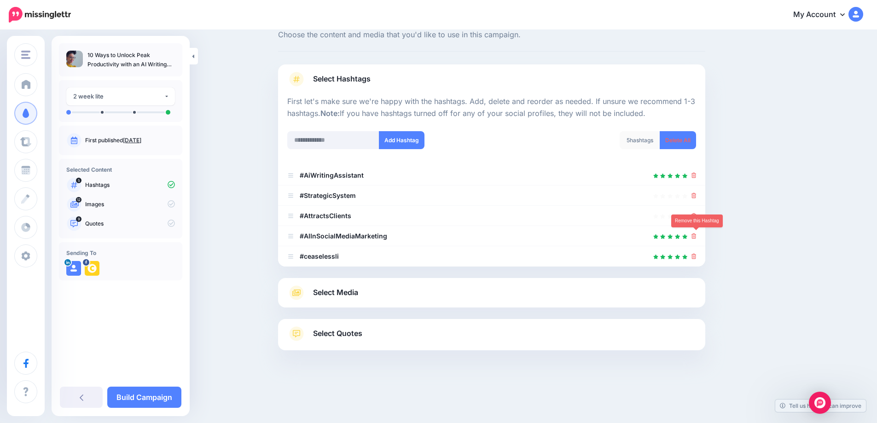
scroll to position [29, 0]
click at [695, 216] on icon at bounding box center [693, 216] width 5 height 6
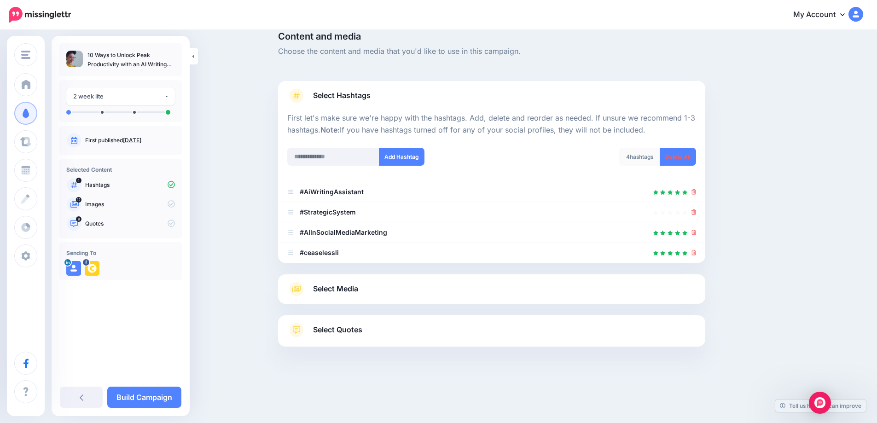
scroll to position [13, 0]
click at [353, 291] on span "Select Media" at bounding box center [335, 289] width 45 height 12
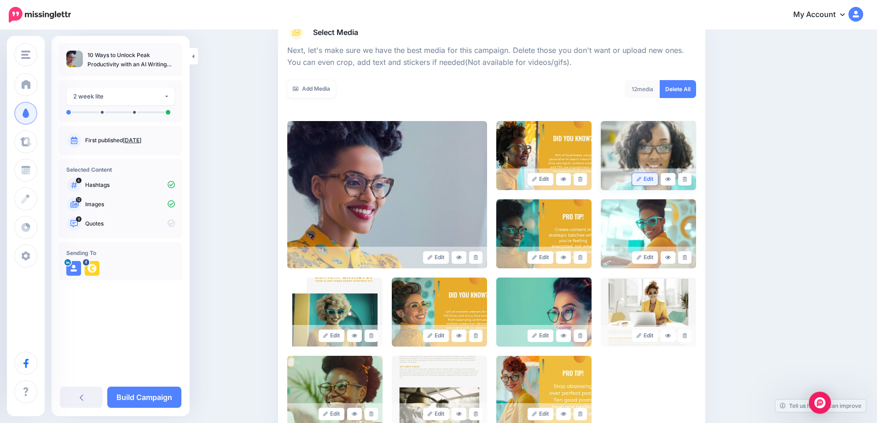
scroll to position [119, 0]
click at [687, 181] on icon at bounding box center [684, 178] width 4 height 5
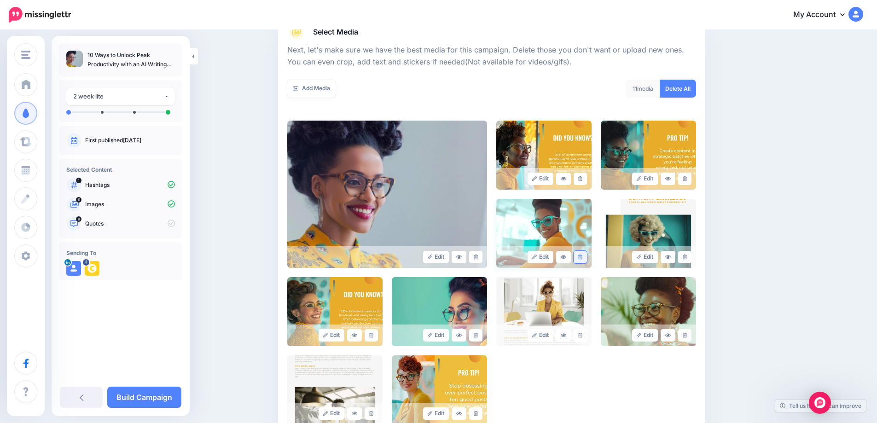
click at [586, 257] on link at bounding box center [579, 257] width 13 height 12
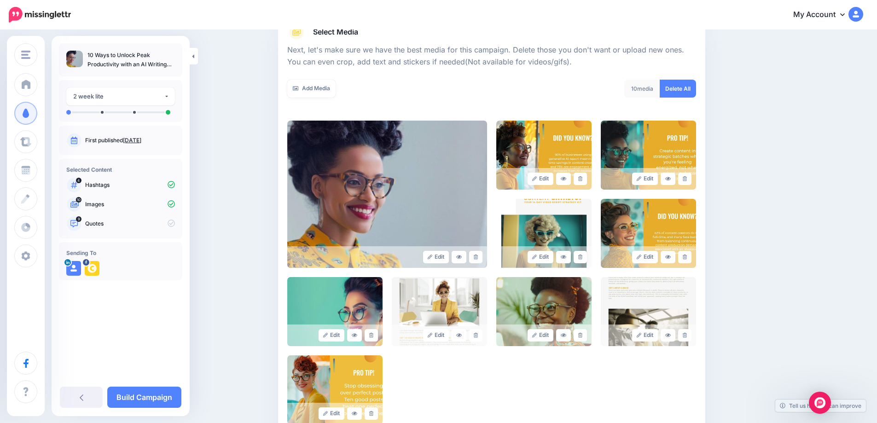
click at [586, 257] on link at bounding box center [579, 257] width 13 height 12
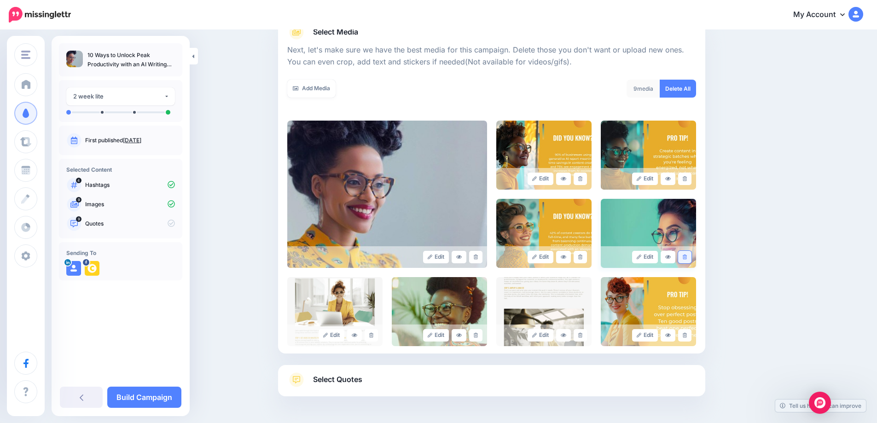
click at [687, 254] on link at bounding box center [684, 257] width 13 height 12
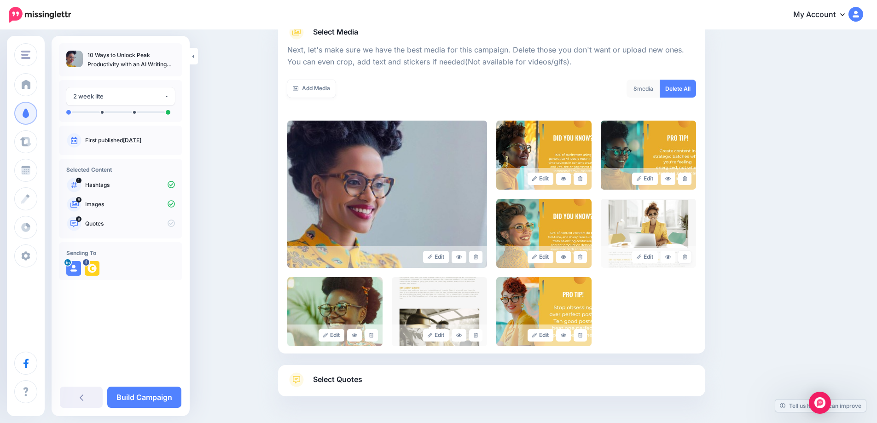
click at [687, 254] on link at bounding box center [684, 257] width 13 height 12
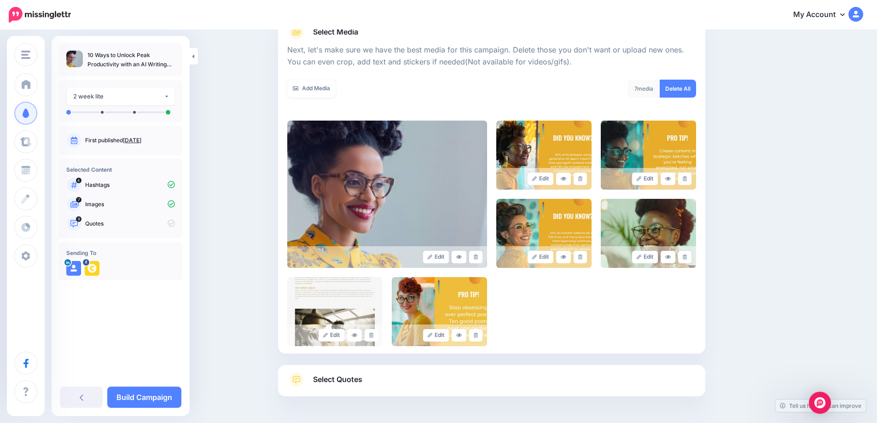
click at [687, 254] on link at bounding box center [684, 257] width 13 height 12
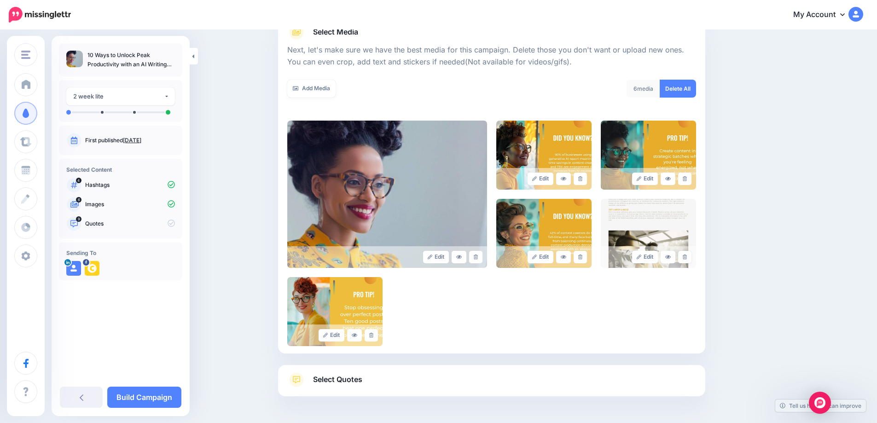
click at [687, 254] on link at bounding box center [684, 257] width 13 height 12
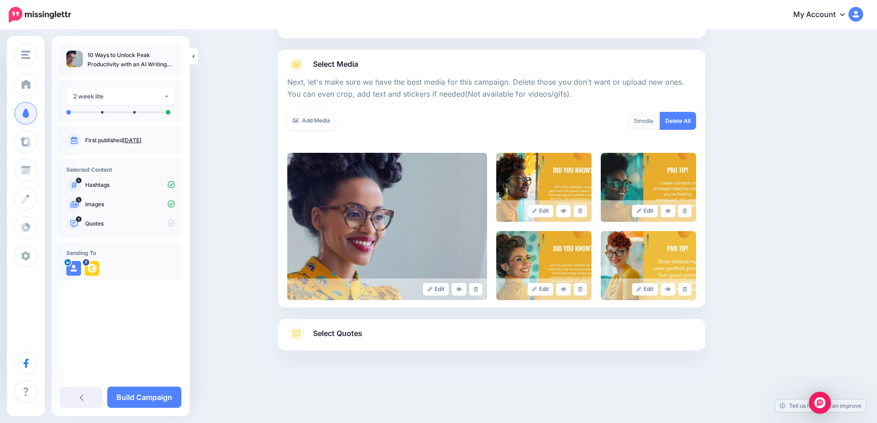
click at [343, 329] on span "Select Quotes" at bounding box center [337, 333] width 49 height 12
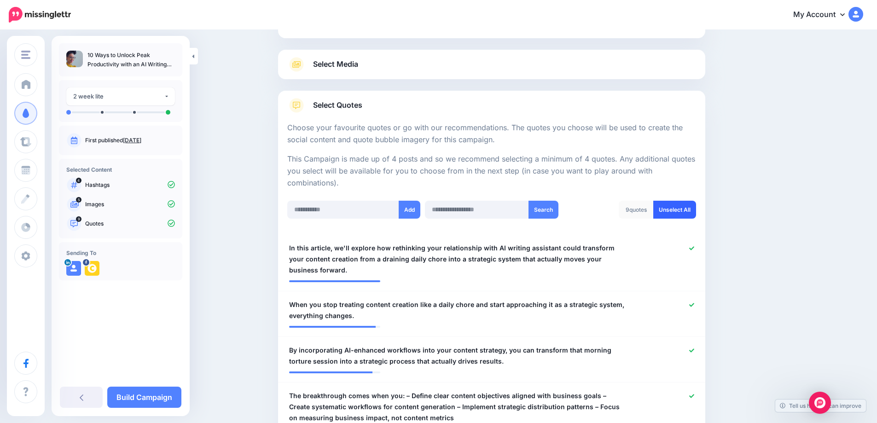
click at [687, 209] on link "Unselect All" at bounding box center [674, 210] width 43 height 18
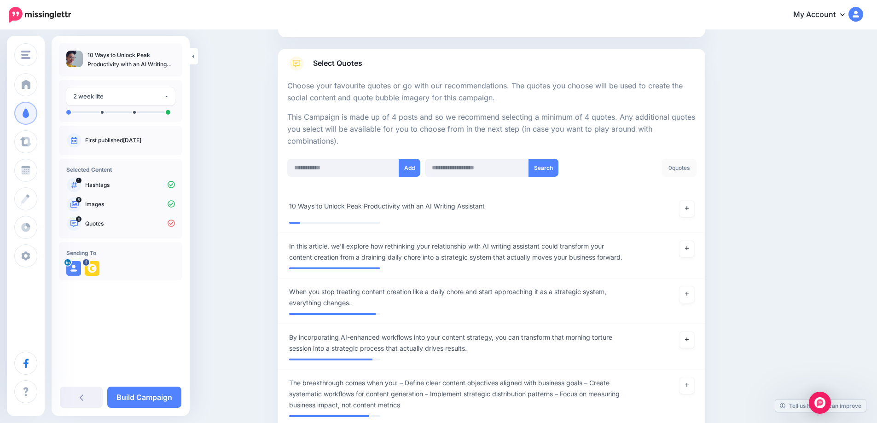
scroll to position [126, 0]
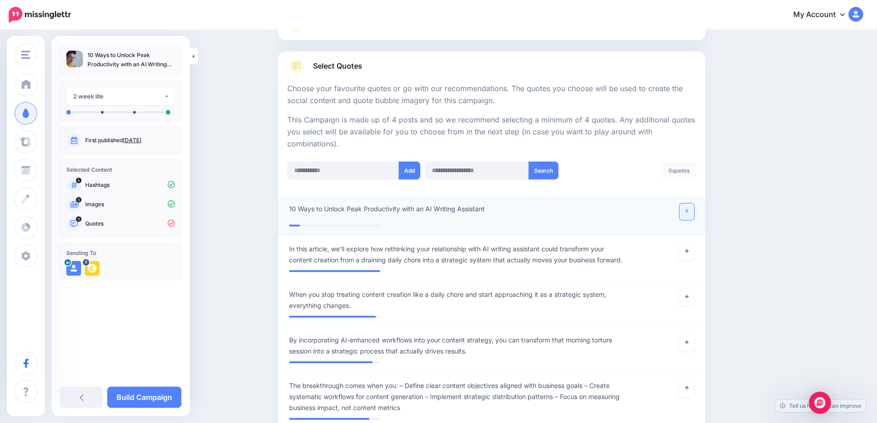
click at [688, 214] on icon at bounding box center [687, 210] width 4 height 5
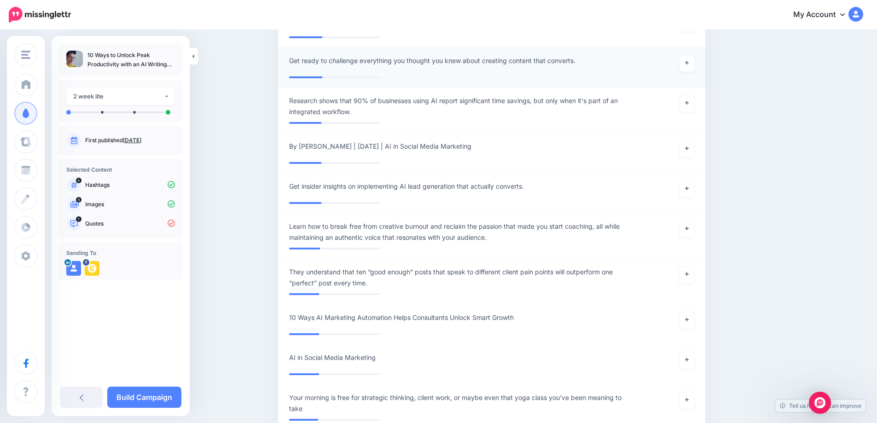
scroll to position [3435, 0]
click at [688, 111] on link at bounding box center [686, 103] width 15 height 17
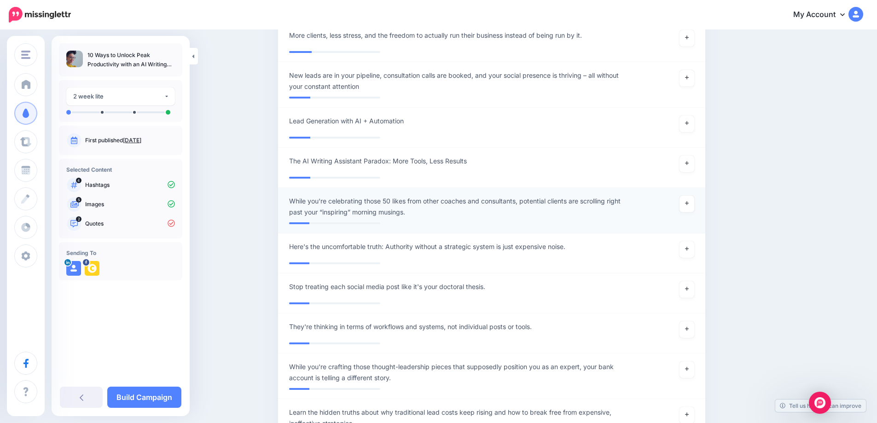
scroll to position [4305, 0]
click at [692, 212] on link at bounding box center [686, 203] width 15 height 17
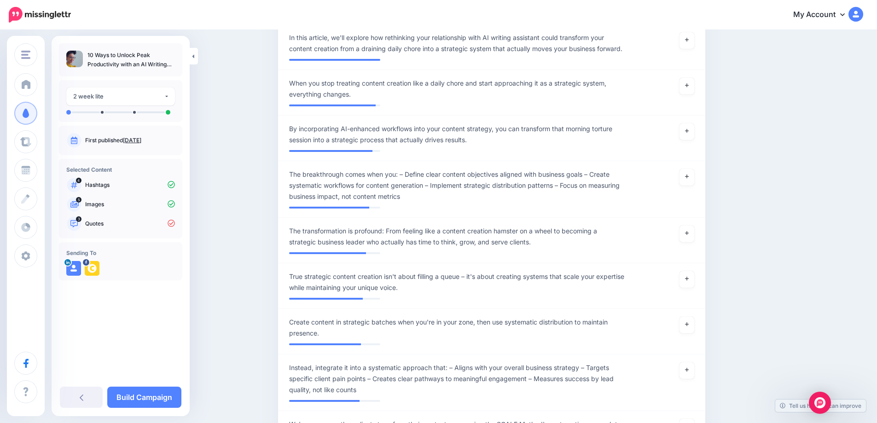
scroll to position [366, 0]
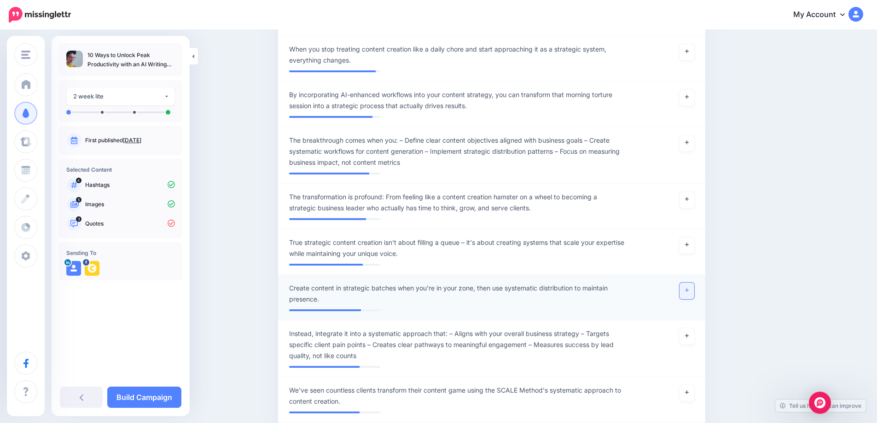
click at [694, 299] on link at bounding box center [686, 291] width 15 height 17
click at [694, 208] on link at bounding box center [686, 199] width 15 height 17
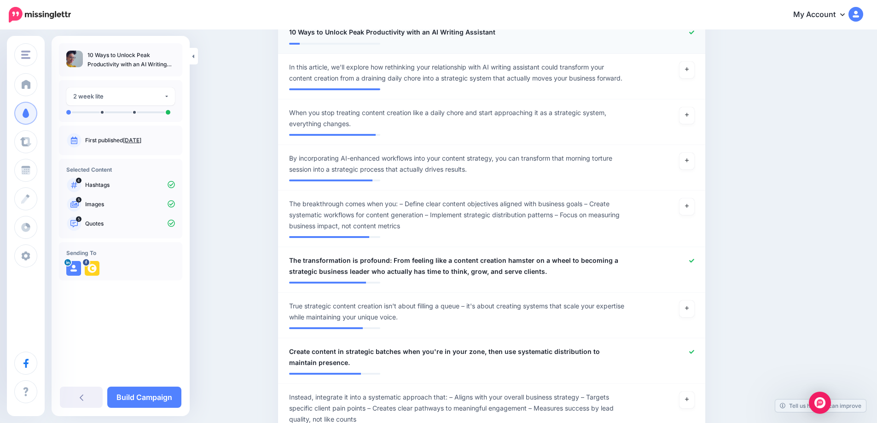
scroll to position [0, 0]
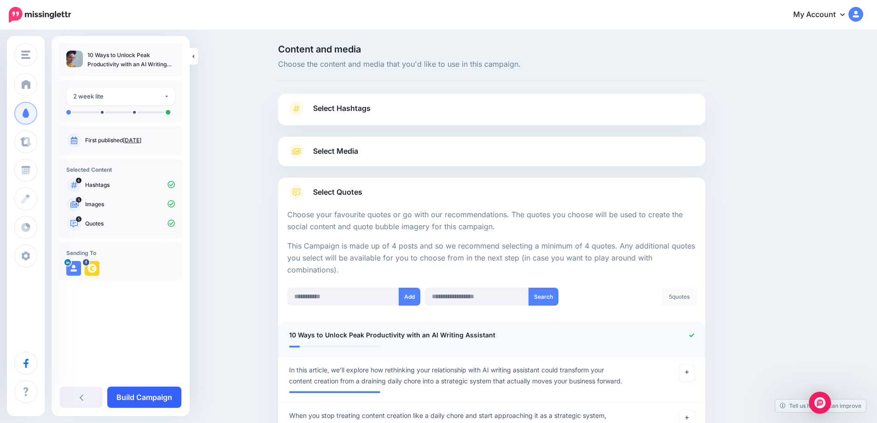
click at [164, 396] on link "Build Campaign" at bounding box center [144, 397] width 74 height 21
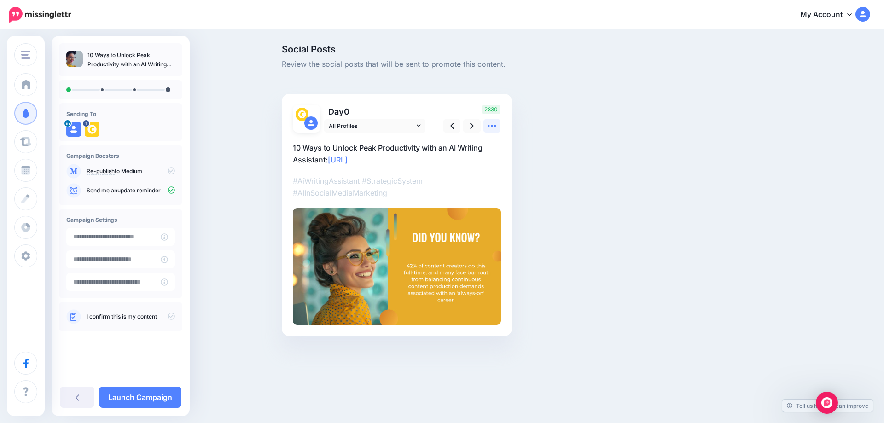
click at [490, 128] on icon at bounding box center [492, 126] width 10 height 10
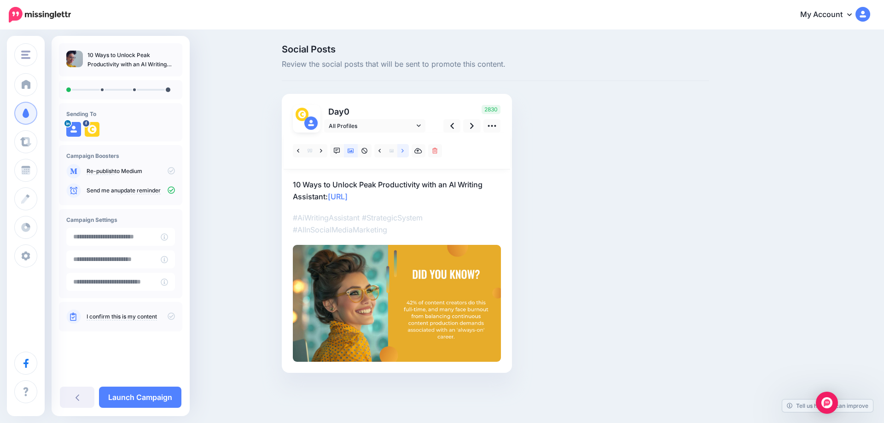
click at [404, 152] on link at bounding box center [403, 150] width 12 height 13
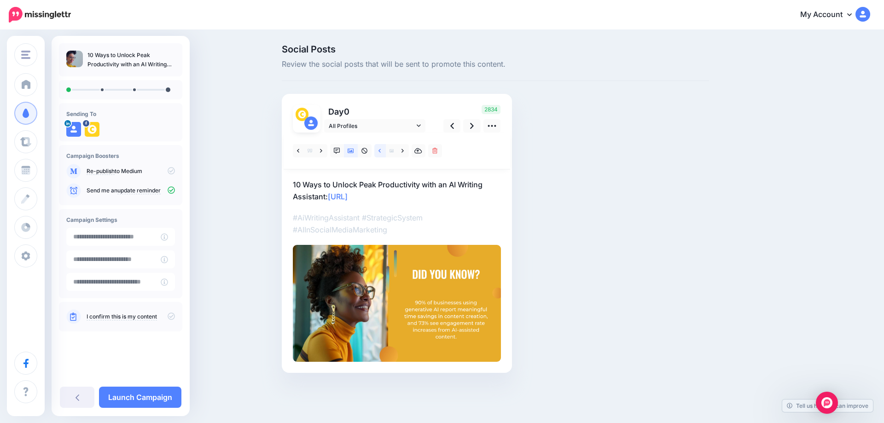
click at [383, 151] on link at bounding box center [380, 150] width 12 height 13
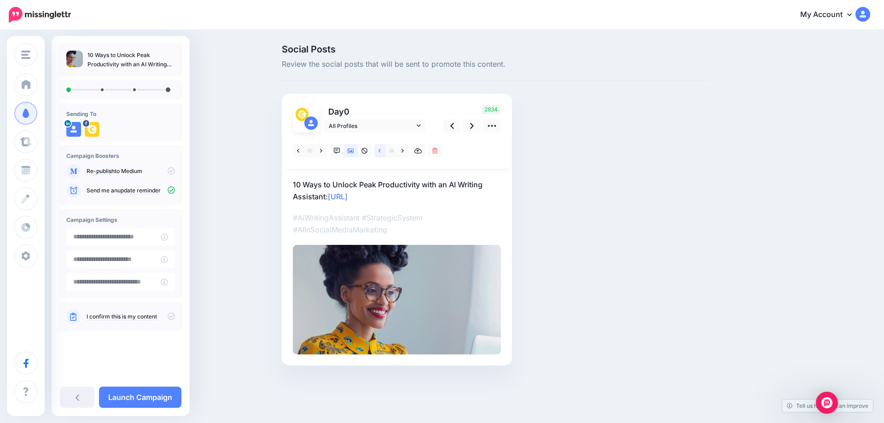
click at [383, 151] on link at bounding box center [380, 150] width 12 height 13
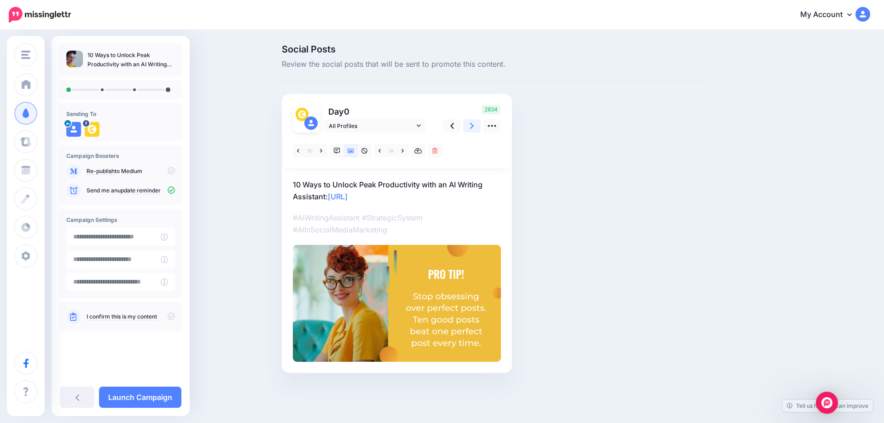
click at [473, 127] on icon at bounding box center [472, 126] width 4 height 10
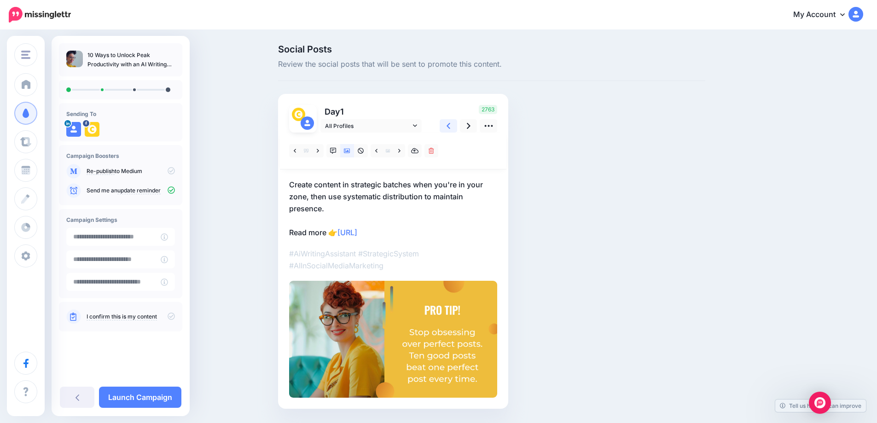
click at [450, 129] on icon at bounding box center [448, 126] width 4 height 10
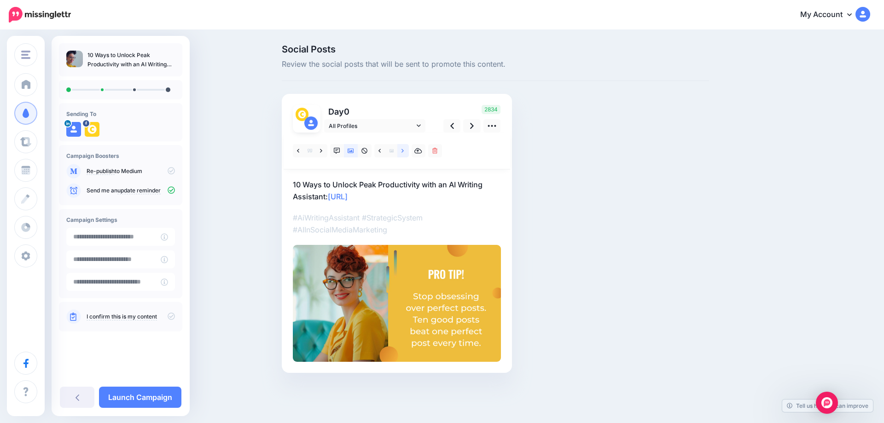
click at [406, 150] on link at bounding box center [403, 150] width 12 height 13
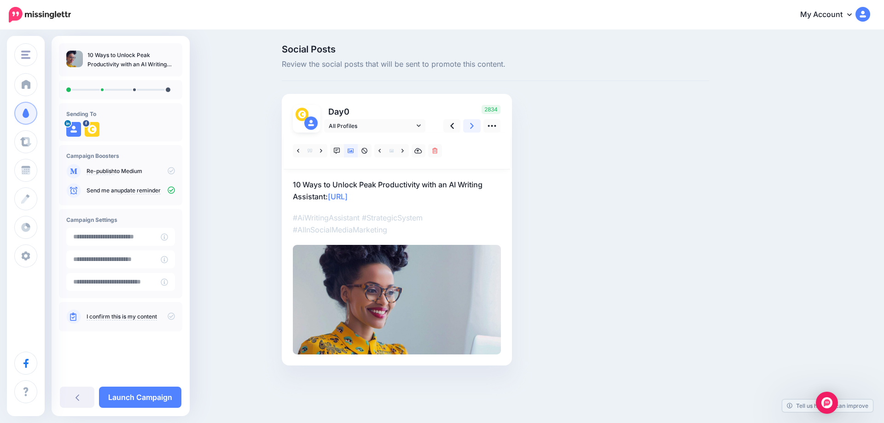
click at [470, 128] on icon at bounding box center [472, 126] width 4 height 6
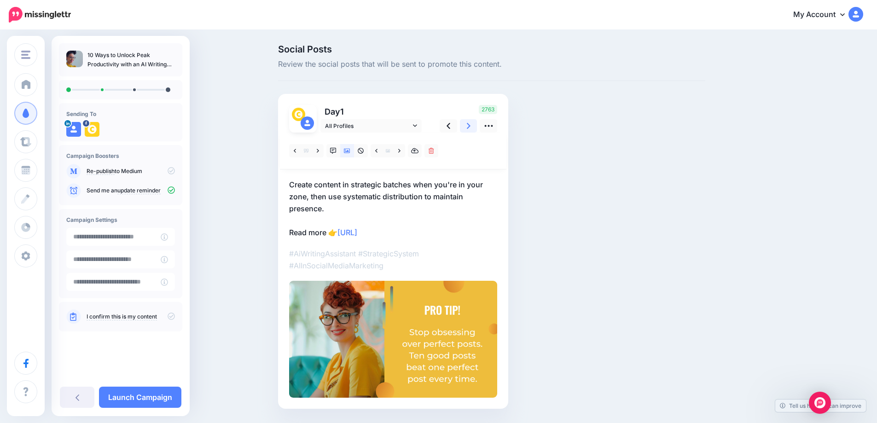
click at [470, 128] on icon at bounding box center [469, 126] width 4 height 6
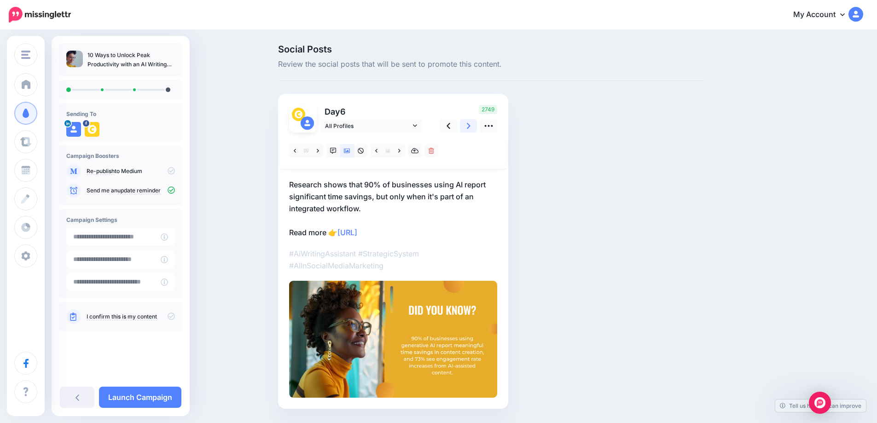
click at [470, 128] on icon at bounding box center [469, 126] width 4 height 6
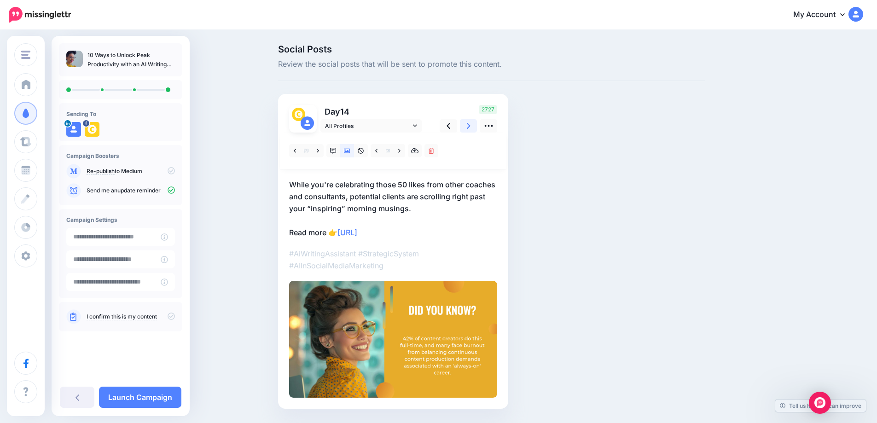
click at [470, 128] on icon at bounding box center [469, 126] width 4 height 6
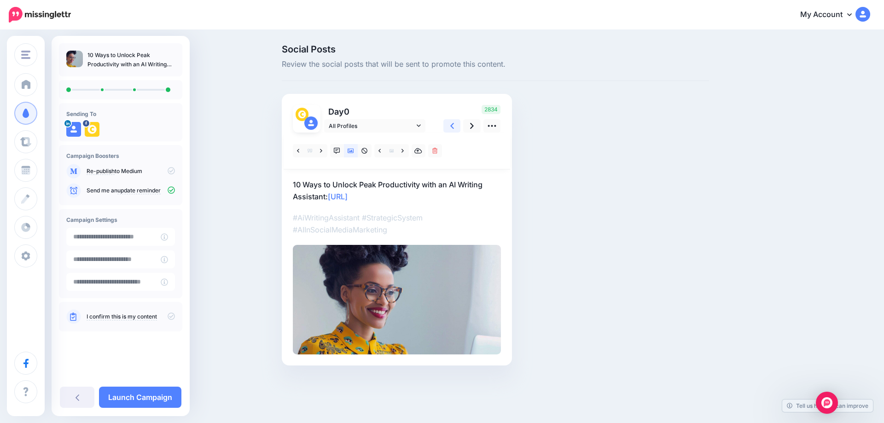
click at [453, 129] on icon at bounding box center [452, 126] width 4 height 10
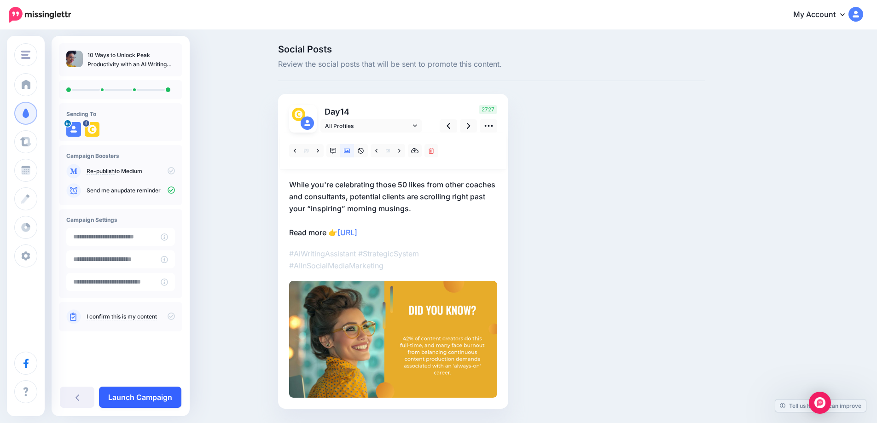
click at [137, 395] on link "Launch Campaign" at bounding box center [140, 397] width 82 height 21
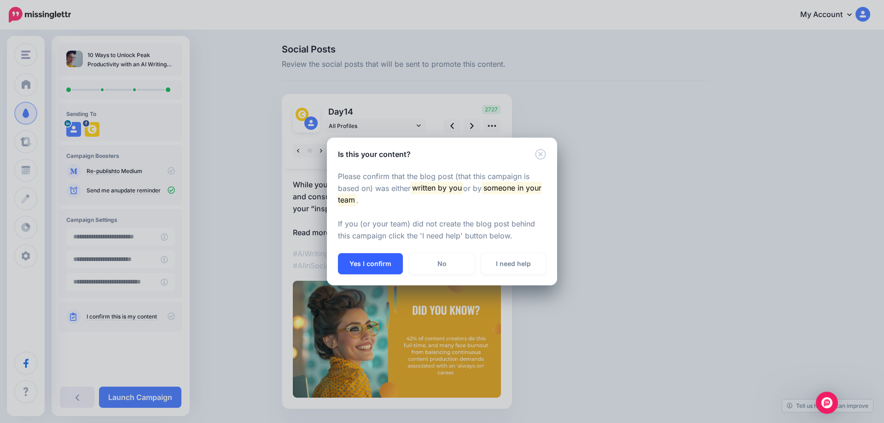
click at [359, 267] on button "Yes I confirm" at bounding box center [370, 263] width 65 height 21
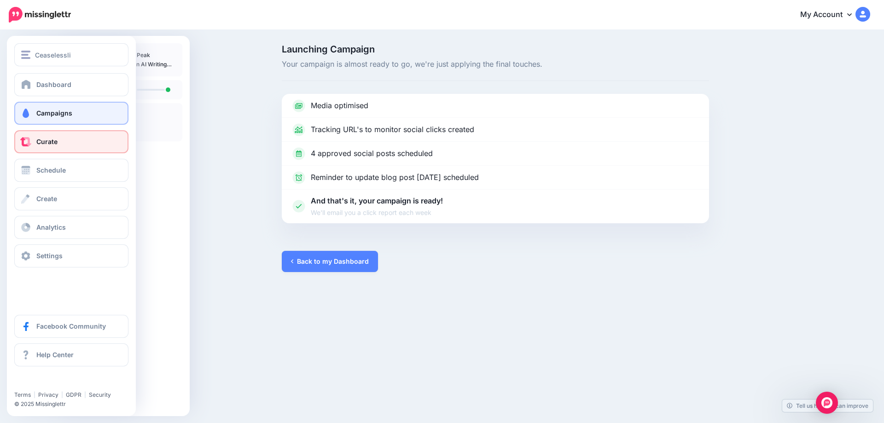
click at [27, 149] on link "Curate" at bounding box center [71, 141] width 114 height 23
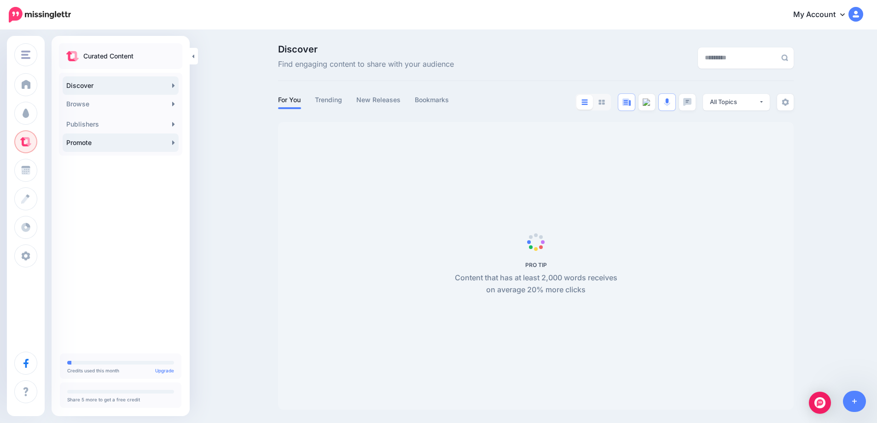
click at [172, 143] on link "Promote" at bounding box center [121, 142] width 116 height 18
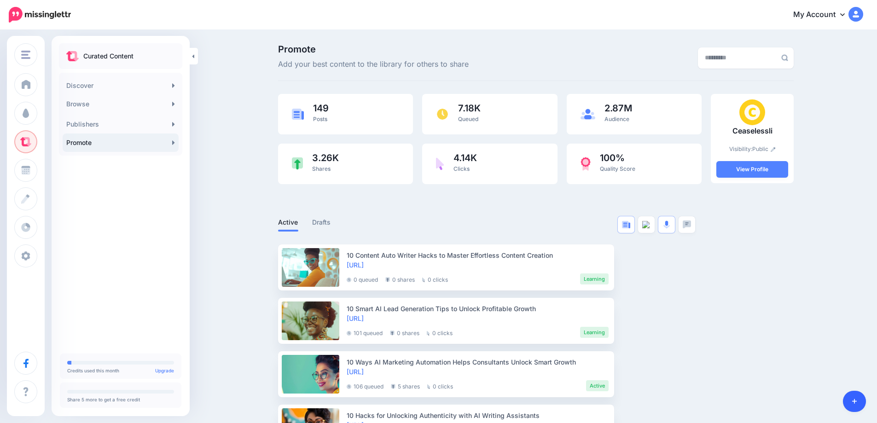
click at [852, 402] on icon at bounding box center [854, 401] width 5 height 6
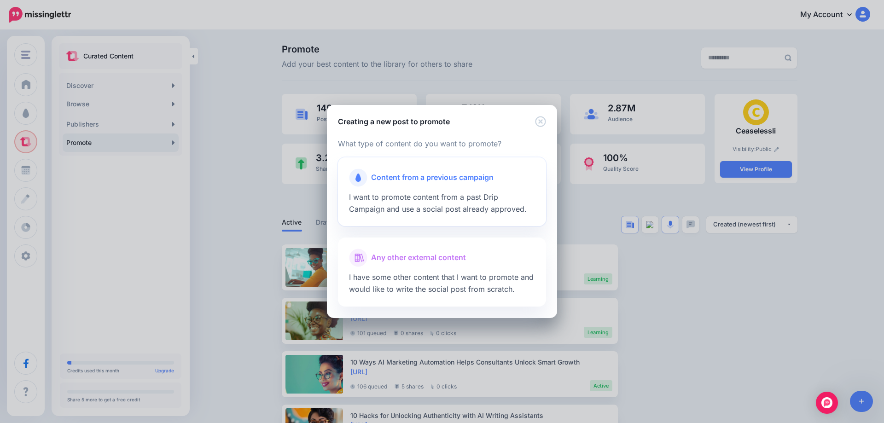
click at [439, 185] on div "Content from a previous campaign" at bounding box center [442, 177] width 186 height 18
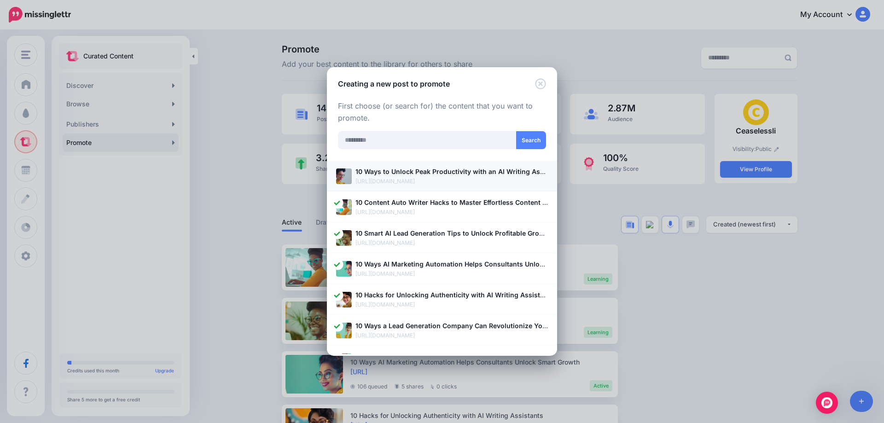
click at [410, 179] on p "[URL][DOMAIN_NAME]" at bounding box center [451, 181] width 192 height 9
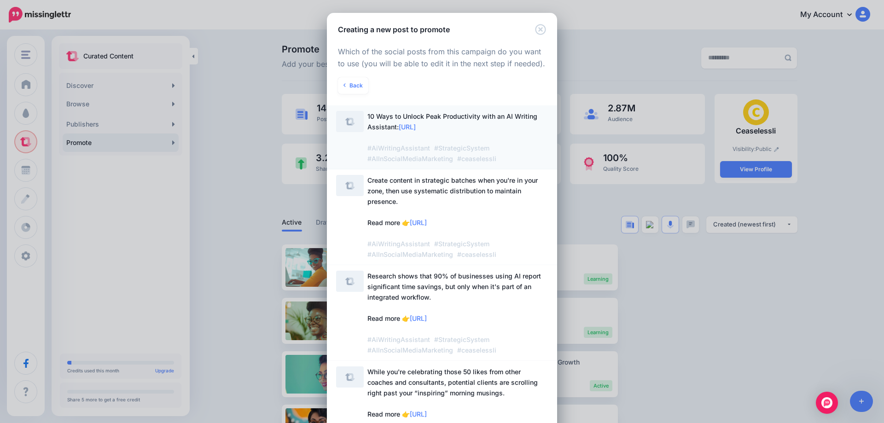
click at [416, 128] on span "[URL]" at bounding box center [407, 127] width 17 height 8
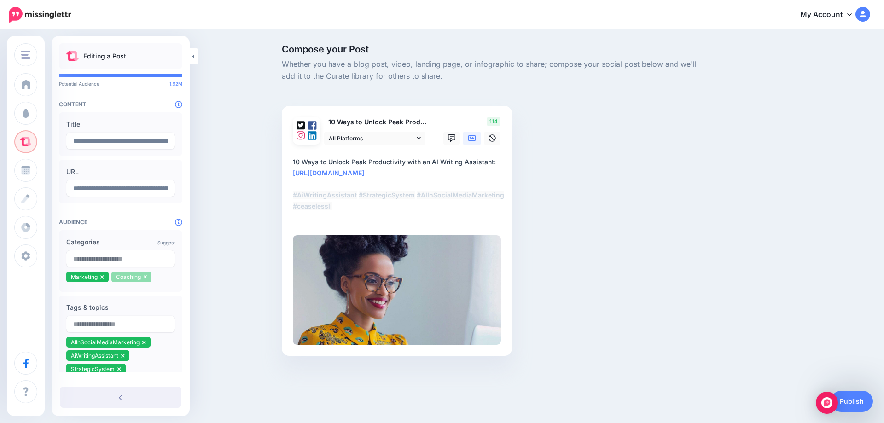
click at [146, 280] on icon at bounding box center [146, 277] width 4 height 6
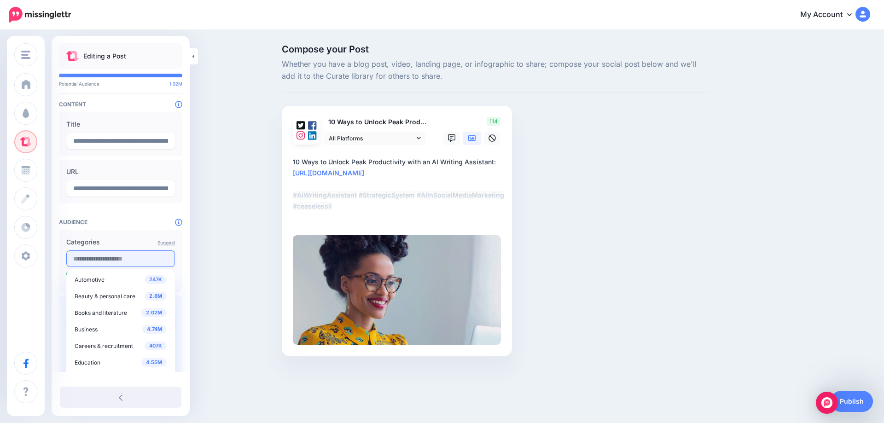
click at [127, 263] on input "text" at bounding box center [120, 258] width 109 height 17
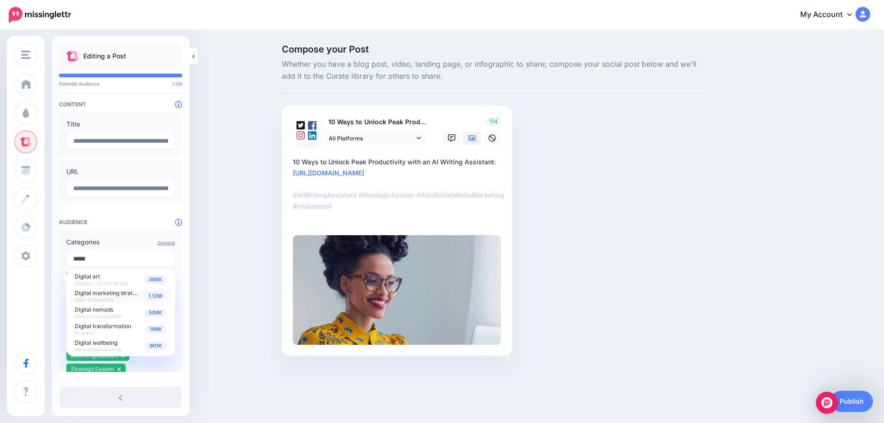
type input "*****"
click at [120, 295] on span "Digital marketing strategy" at bounding box center [109, 293] width 68 height 8
click at [215, 275] on div "Compose your Post Whether you have a blog post, video, landing page, or infogra…" at bounding box center [442, 214] width 884 height 366
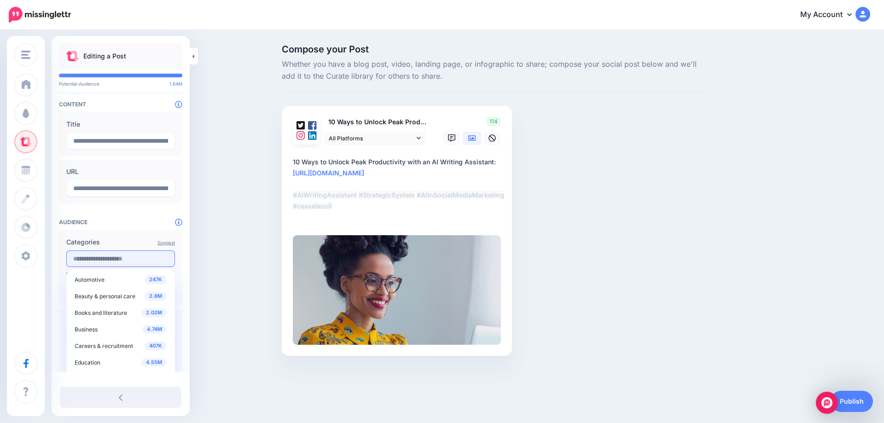
click at [110, 266] on input "text" at bounding box center [120, 258] width 109 height 17
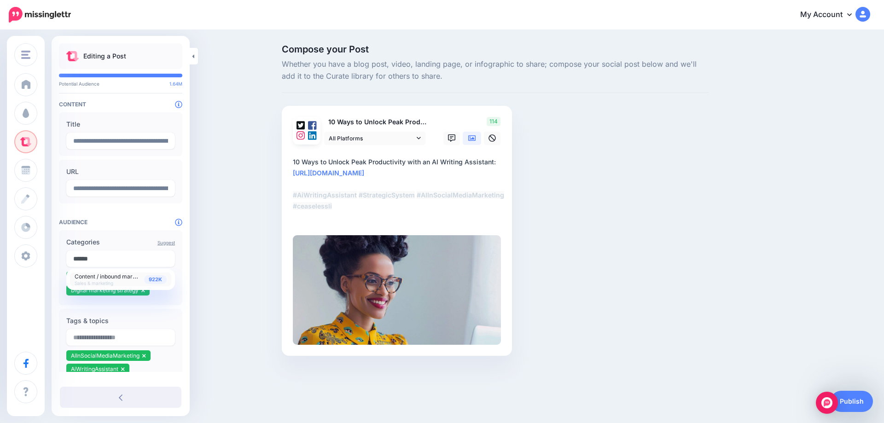
type input "******"
click at [118, 276] on span "Content / inbound marketing" at bounding box center [112, 276] width 74 height 8
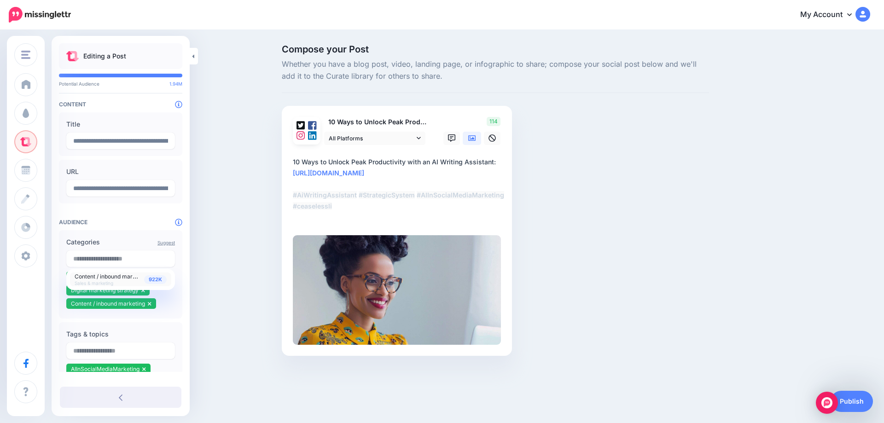
click at [262, 278] on div "Compose your Post Whether you have a blog post, video, landing page, or infogra…" at bounding box center [442, 214] width 884 height 366
click at [849, 398] on link "Publish" at bounding box center [851, 401] width 42 height 21
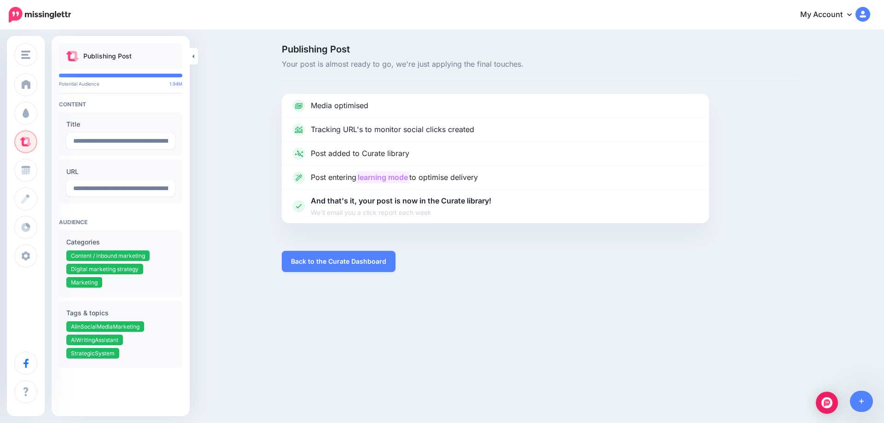
click at [879, 419] on div "Ceaselessli [GEOGRAPHIC_DATA] Add Workspace Dashboard Campaigns Curate Schedule…" at bounding box center [442, 211] width 884 height 423
